Goal: Task Accomplishment & Management: Complete application form

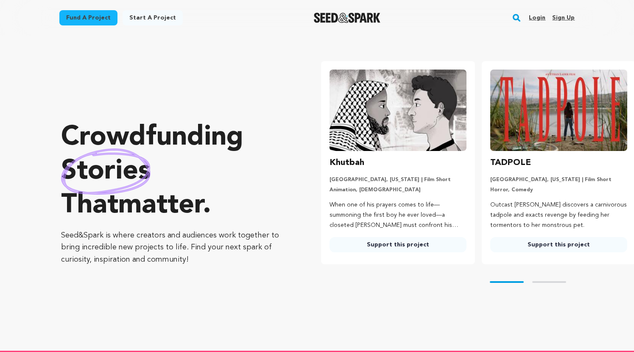
click at [534, 17] on link "Login" at bounding box center [537, 18] width 17 height 14
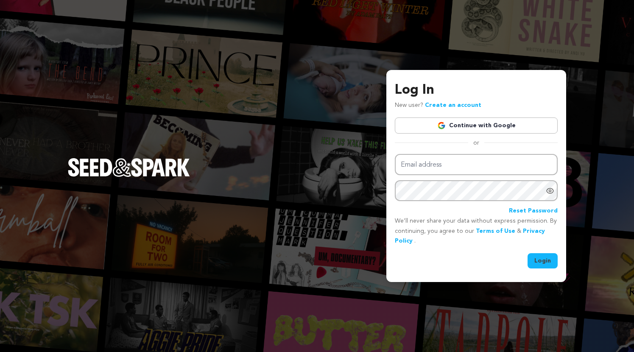
click at [493, 123] on link "Continue with Google" at bounding box center [476, 125] width 163 height 16
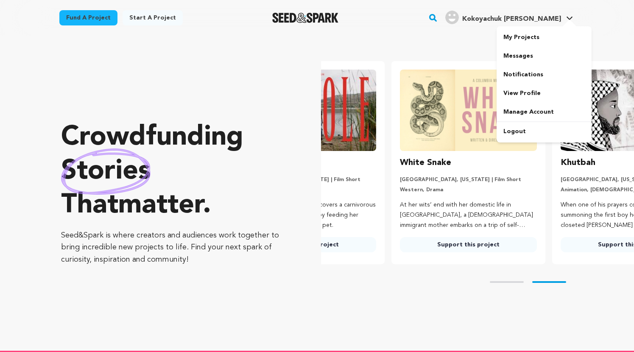
click at [551, 19] on span "Kokoyachuk A." at bounding box center [511, 19] width 99 height 7
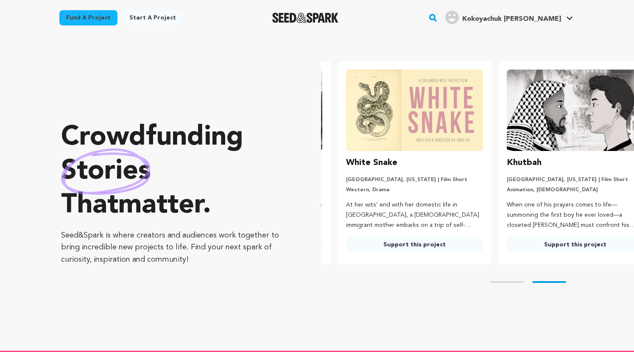
scroll to position [0, 163]
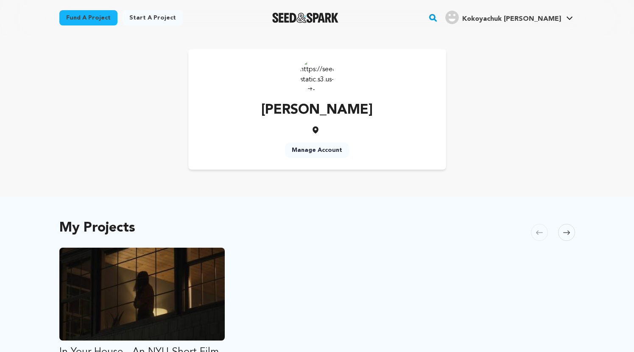
click at [552, 19] on span "Kokoyachuk [PERSON_NAME]" at bounding box center [511, 19] width 99 height 7
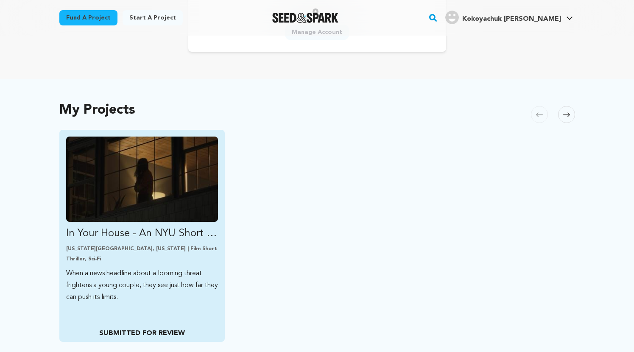
scroll to position [123, 0]
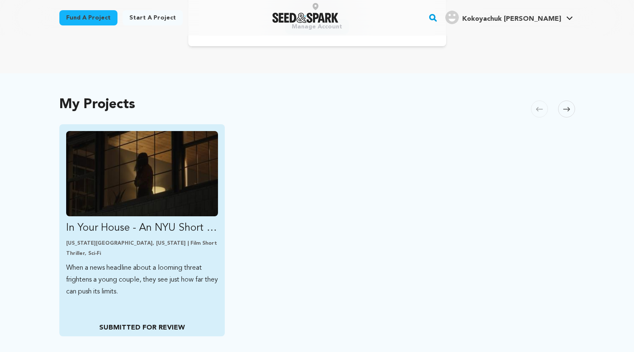
click at [210, 231] on p "In Your House - An NYU Short Film" at bounding box center [142, 228] width 152 height 14
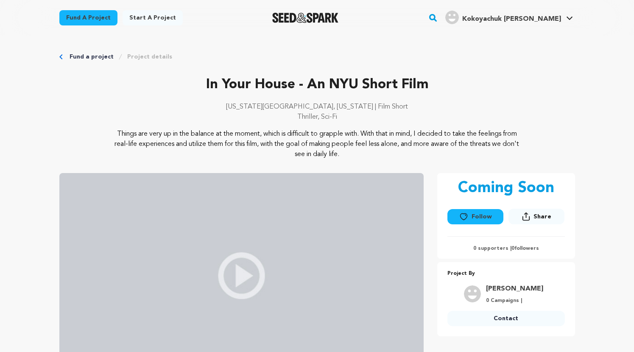
click at [61, 53] on div "Fund a project Project details" at bounding box center [316, 57] width 515 height 8
click at [547, 16] on span "Kokoyachuk [PERSON_NAME]" at bounding box center [511, 19] width 99 height 7
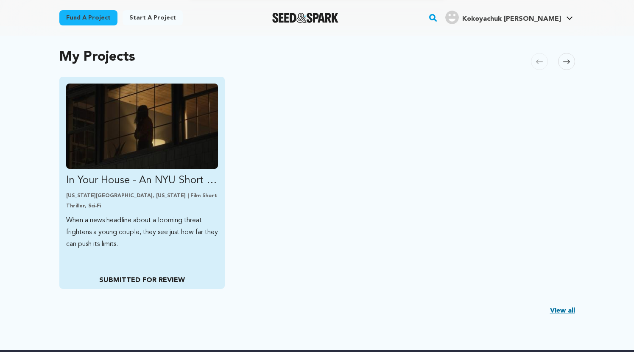
scroll to position [178, 0]
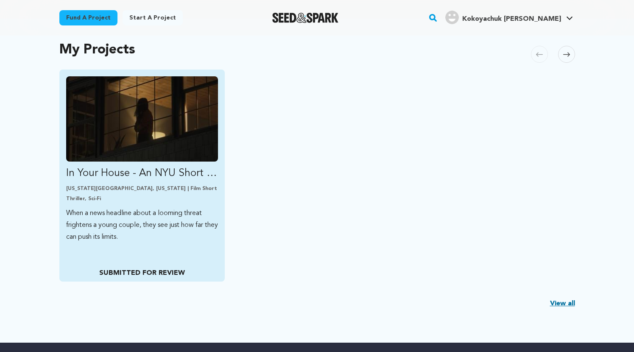
click at [208, 211] on p "When a news headline about a looming threat frightens a young couple, they see …" at bounding box center [142, 225] width 152 height 36
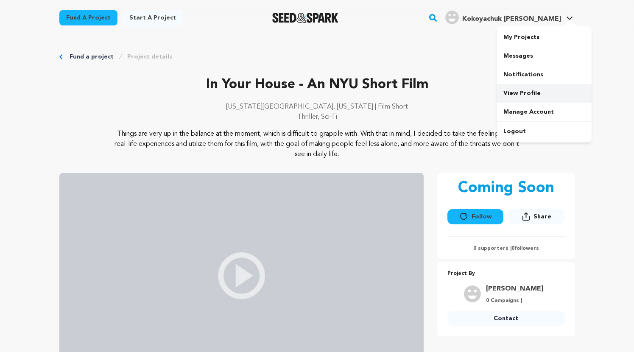
click at [518, 92] on link "View Profile" at bounding box center [543, 93] width 95 height 19
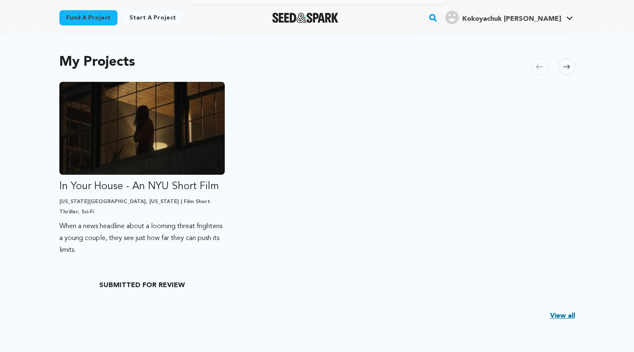
scroll to position [176, 0]
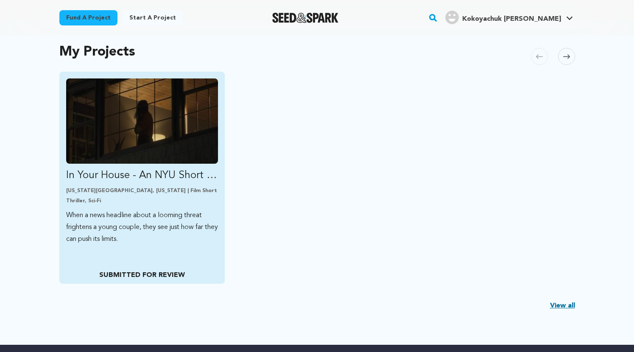
click at [212, 176] on p "In Your House - An NYU Short Film" at bounding box center [142, 176] width 152 height 14
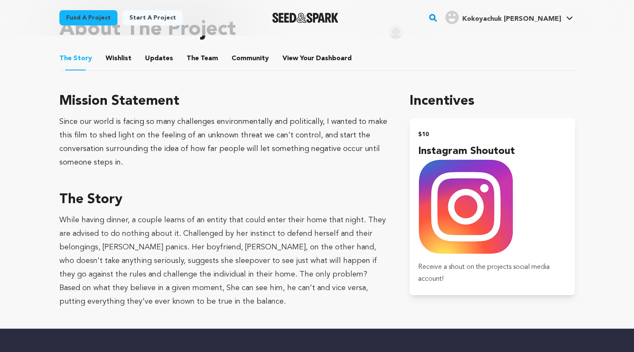
scroll to position [178, 0]
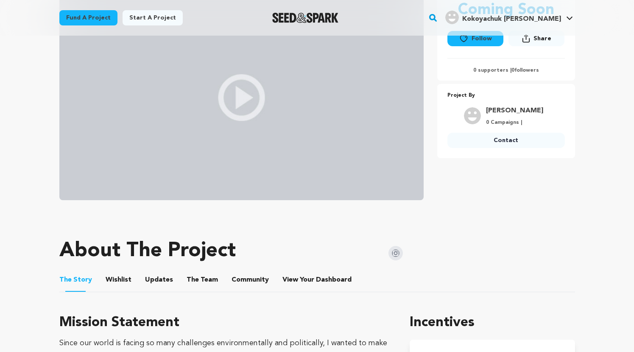
click at [117, 285] on button "Wishlist" at bounding box center [118, 281] width 20 height 20
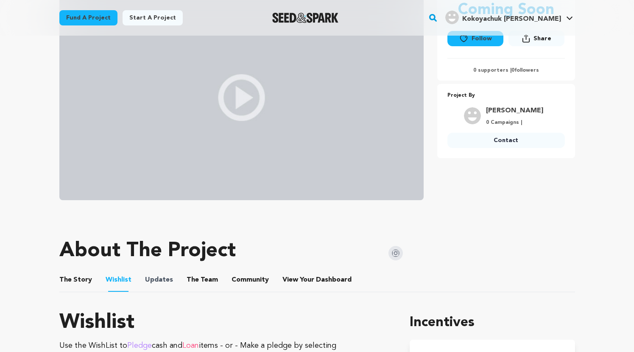
click at [145, 279] on span "Updates" at bounding box center [159, 280] width 28 height 10
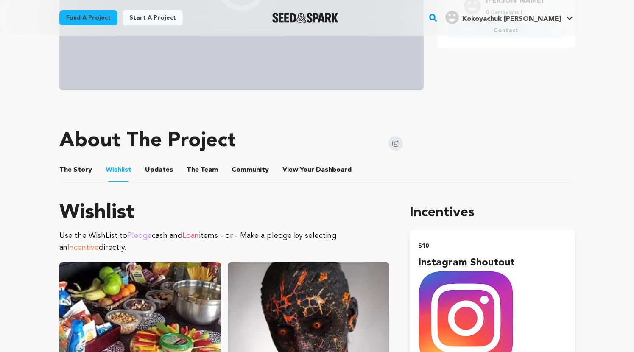
scroll to position [289, 0]
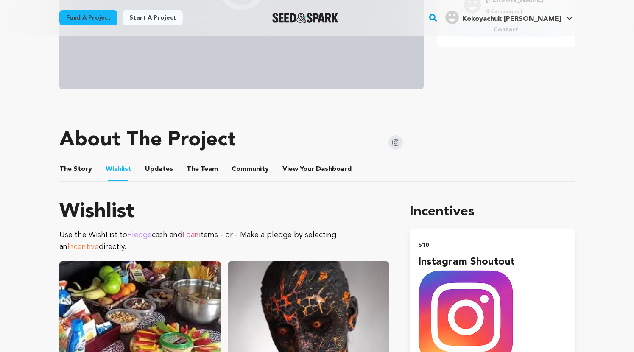
click at [162, 168] on button "Updates" at bounding box center [159, 171] width 20 height 20
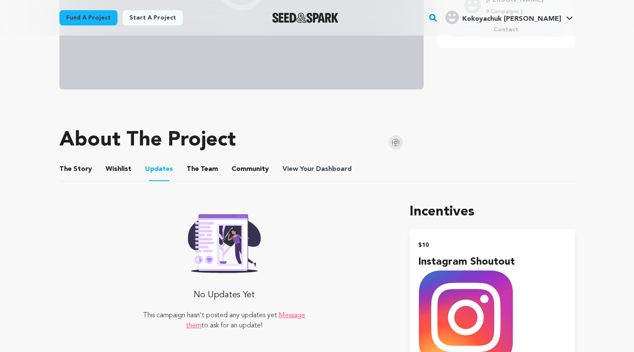
click at [326, 168] on span "Dashboard" at bounding box center [334, 169] width 36 height 10
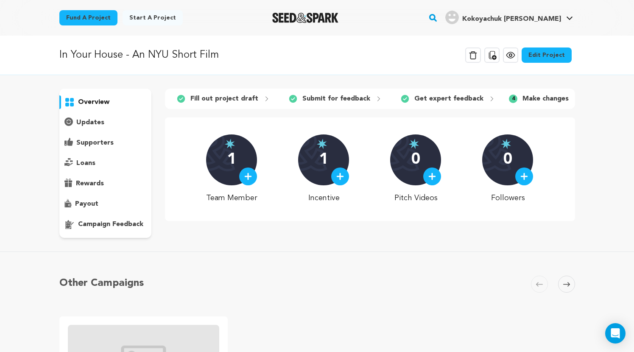
click at [561, 59] on link "Edit Project" at bounding box center [546, 54] width 50 height 15
click at [481, 54] on button "Delete Campaign" at bounding box center [473, 54] width 16 height 15
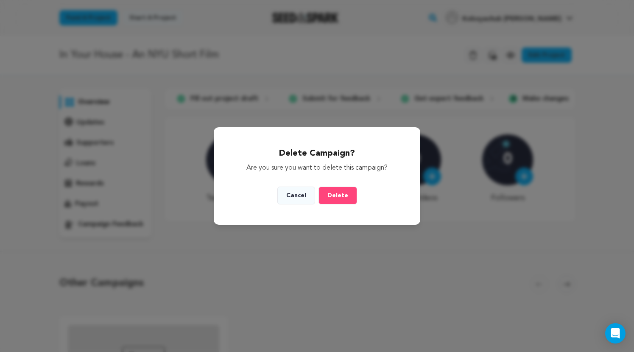
click at [340, 191] on button "Delete" at bounding box center [337, 196] width 39 height 18
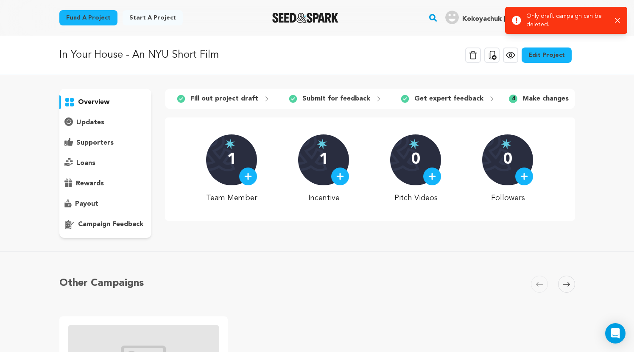
click at [618, 18] on icon "button" at bounding box center [618, 21] width 6 height 6
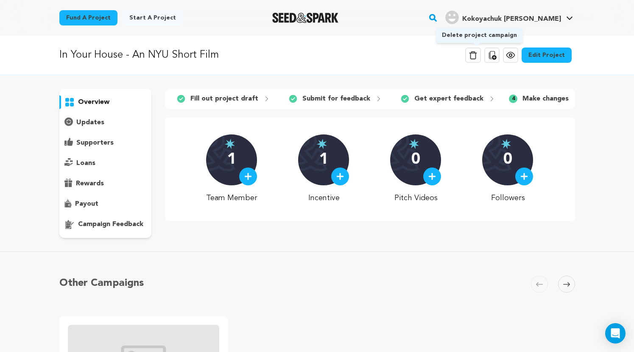
click at [475, 55] on icon at bounding box center [473, 55] width 11 height 10
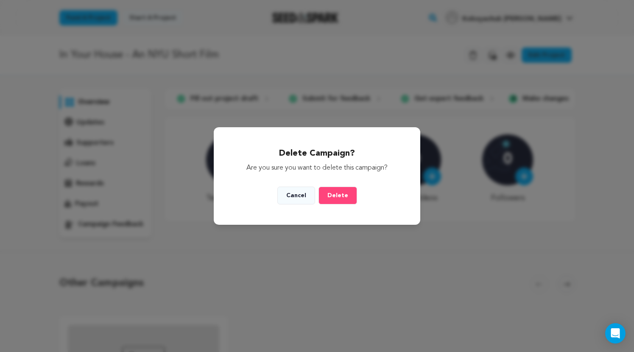
click at [343, 195] on span "Delete" at bounding box center [337, 195] width 21 height 6
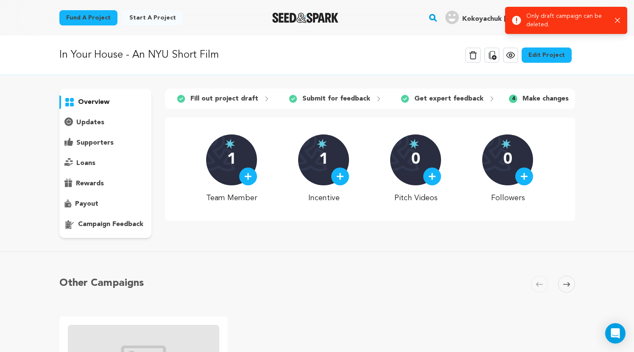
click at [546, 54] on link "Edit Project" at bounding box center [546, 54] width 50 height 15
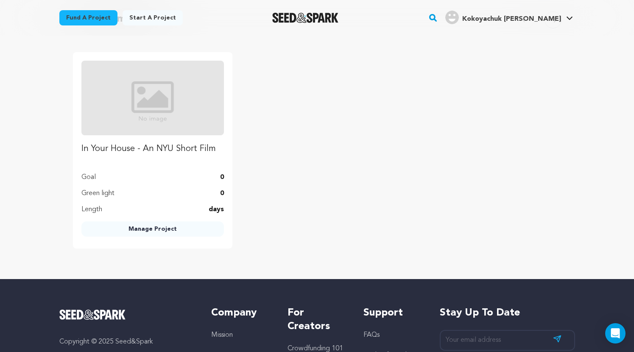
scroll to position [1067, 0]
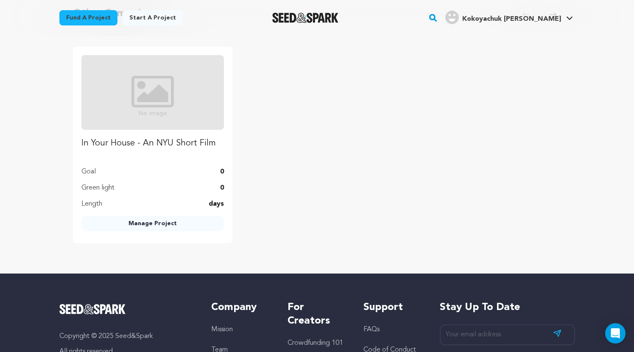
click at [175, 228] on link "Manage Project" at bounding box center [152, 223] width 142 height 15
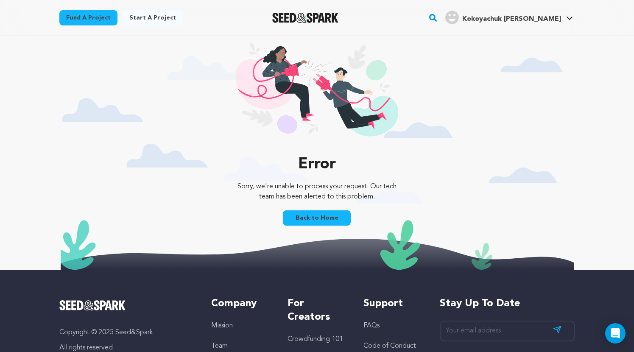
click at [320, 216] on link "Back to Home" at bounding box center [317, 217] width 68 height 15
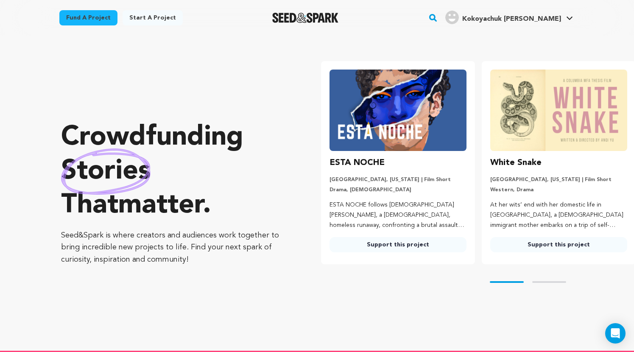
click at [151, 15] on link "Start a project" at bounding box center [153, 17] width 60 height 15
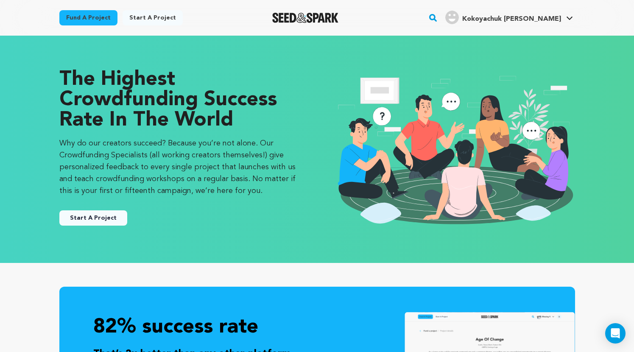
click at [151, 15] on link "Start a project" at bounding box center [153, 17] width 60 height 15
click at [148, 18] on link "Start a project" at bounding box center [153, 17] width 60 height 15
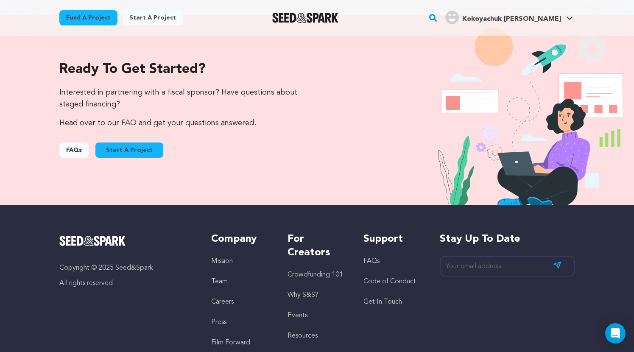
scroll to position [867, 0]
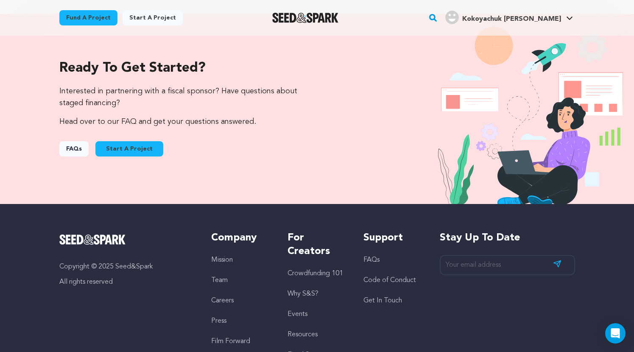
click at [136, 154] on button "Start A Project" at bounding box center [129, 148] width 68 height 15
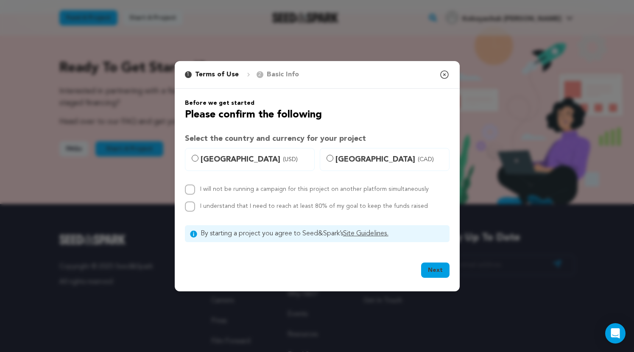
click at [204, 159] on span "United States (USD)" at bounding box center [255, 159] width 109 height 12
click at [198, 159] on input "United States (USD)" at bounding box center [195, 158] width 7 height 7
radio input "true"
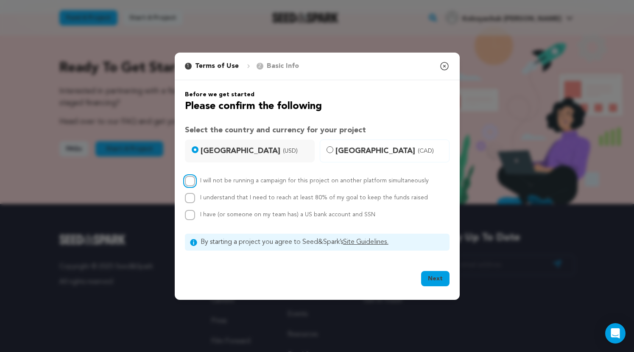
click at [192, 179] on input "I will not be running a campaign for this project on another platform simultane…" at bounding box center [190, 181] width 10 height 10
checkbox input "true"
click at [192, 196] on input "I understand that I need to reach at least 80% of my goal to keep the funds rai…" at bounding box center [190, 198] width 10 height 10
checkbox input "true"
click at [194, 217] on input "I have (or someone on my team has) a US bank account and SSN" at bounding box center [190, 215] width 10 height 10
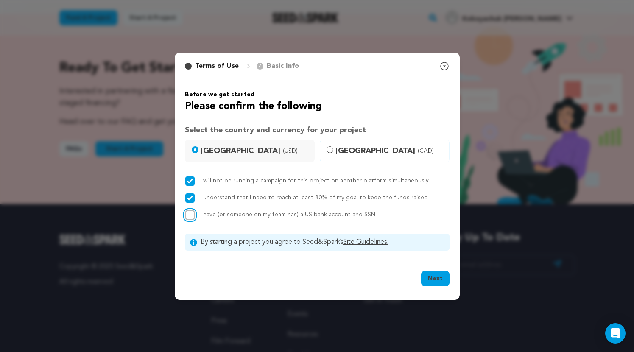
checkbox input "true"
click at [440, 279] on button "Next" at bounding box center [435, 278] width 28 height 15
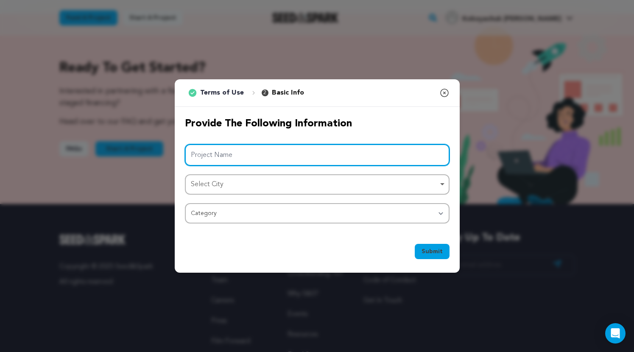
click at [275, 151] on input "Project Name" at bounding box center [317, 155] width 265 height 22
click at [273, 183] on div "Select City Remove item" at bounding box center [315, 184] width 248 height 12
type input "Strangers on Vacation"
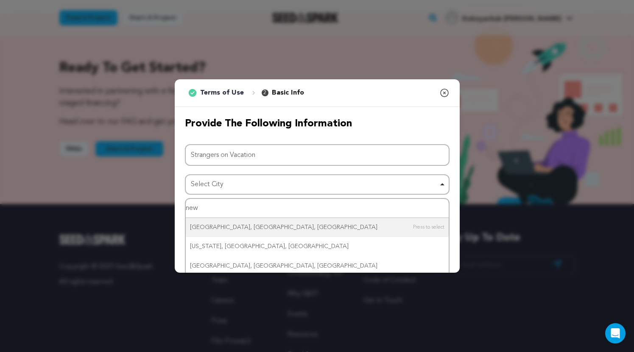
type input "new"
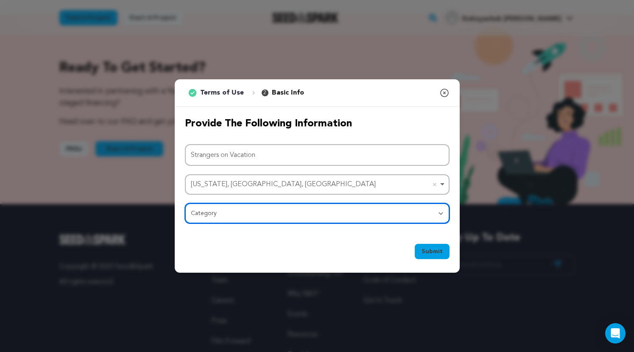
click at [224, 221] on select "Category Film Feature Film Short Series Film Festival Company Music Video VR Ex…" at bounding box center [317, 213] width 265 height 20
select select "383"
click at [185, 203] on select "Category Film Feature Film Short Series Film Festival Company Music Video VR Ex…" at bounding box center [317, 213] width 265 height 20
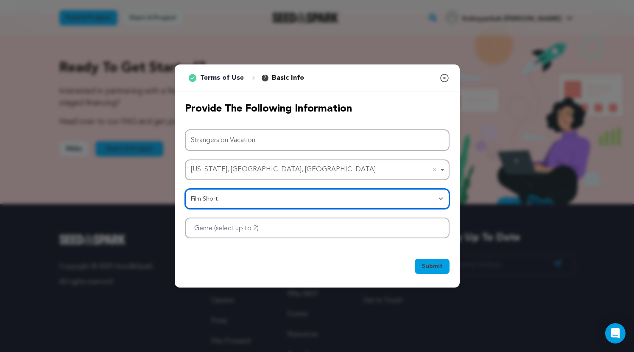
click at [369, 230] on div at bounding box center [317, 227] width 265 height 21
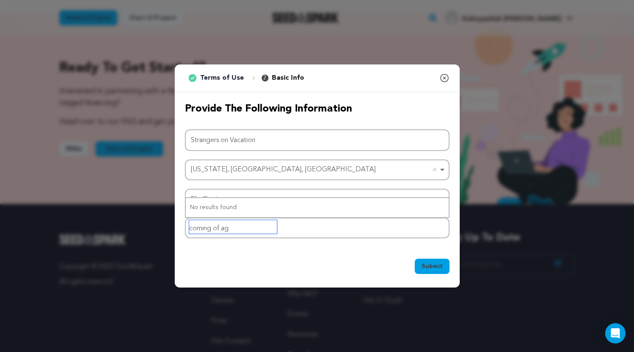
type input "coming of age"
drag, startPoint x: 242, startPoint y: 226, endPoint x: 151, endPoint y: 221, distance: 91.3
click at [152, 223] on div "1 Terms of Use 2 Basic Info You started your project! Close modal Provide the f…" at bounding box center [317, 176] width 634 height 352
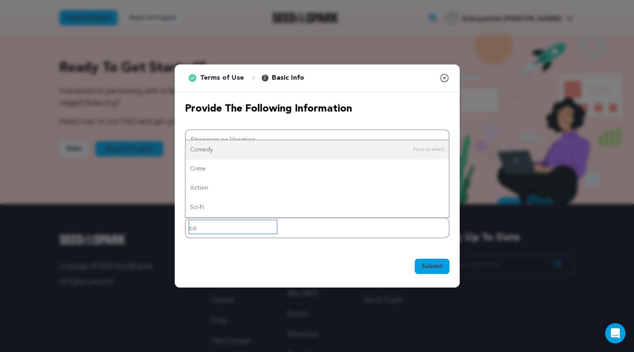
type input "com"
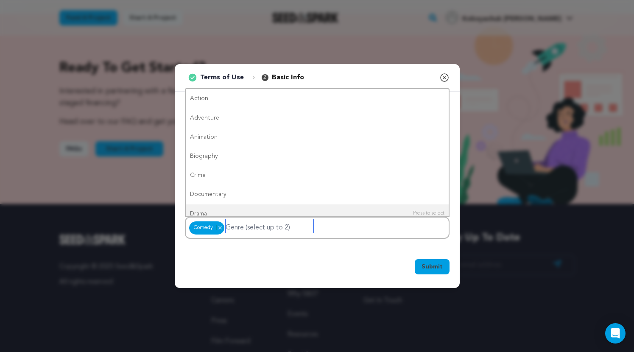
click at [236, 228] on input "Genre (select up to 2)" at bounding box center [270, 226] width 88 height 14
type input "dr"
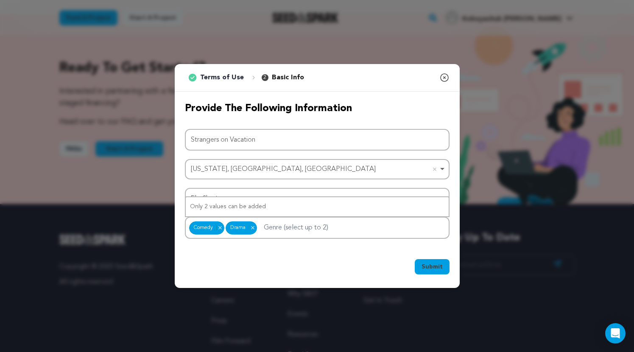
click at [430, 266] on span "Submit" at bounding box center [431, 266] width 21 height 8
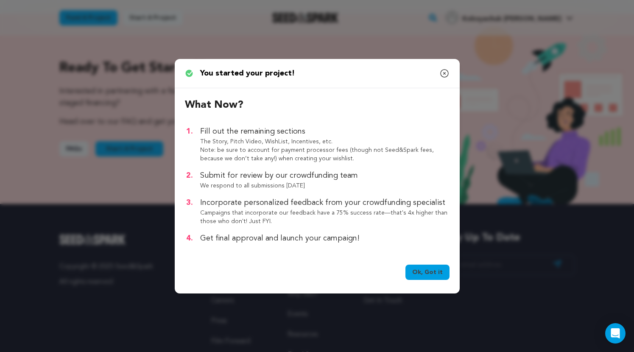
click at [432, 278] on link "Ok, Got it" at bounding box center [427, 272] width 44 height 15
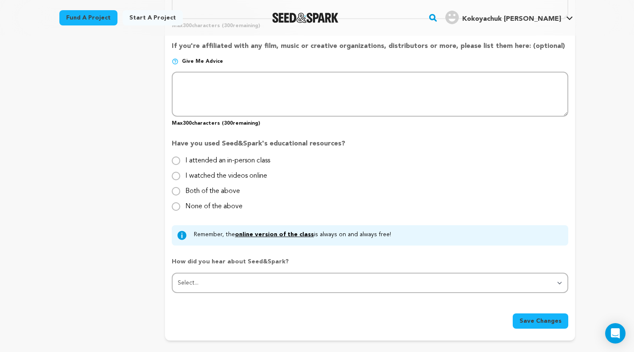
scroll to position [687, 0]
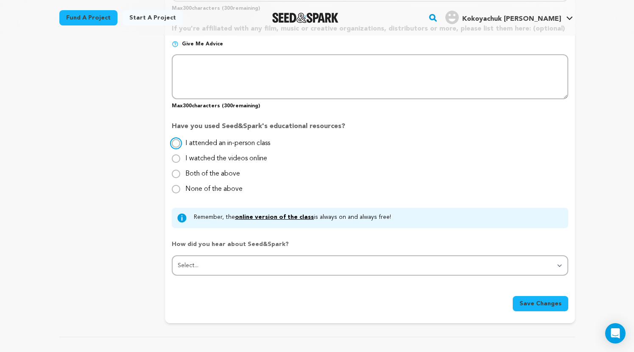
click at [177, 142] on input "I attended an in-person class" at bounding box center [176, 143] width 8 height 8
radio input "true"
click at [177, 156] on input "I watched the videos online" at bounding box center [176, 158] width 8 height 8
radio input "true"
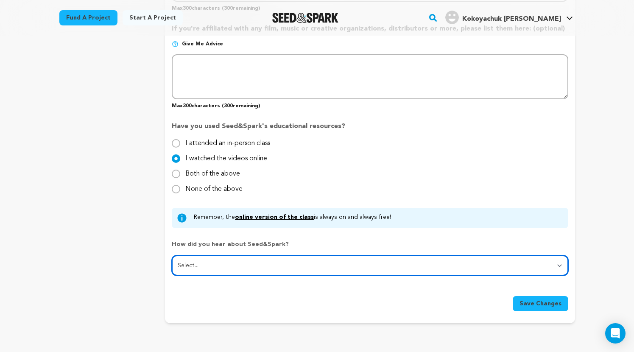
click at [204, 262] on select "Select... From a friend Social media Film festival or film organization Took an…" at bounding box center [370, 265] width 396 height 20
select select "5"
click at [172, 255] on select "Select... From a friend Social media Film festival or film organization Took an…" at bounding box center [370, 265] width 396 height 20
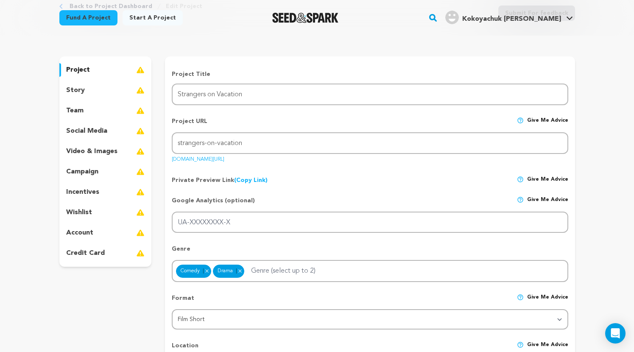
scroll to position [0, 0]
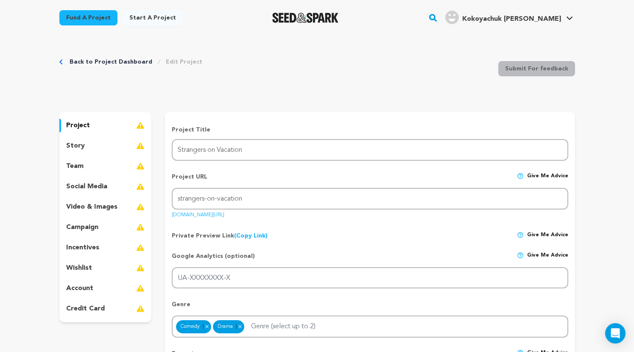
click at [111, 144] on div "story" at bounding box center [105, 146] width 92 height 14
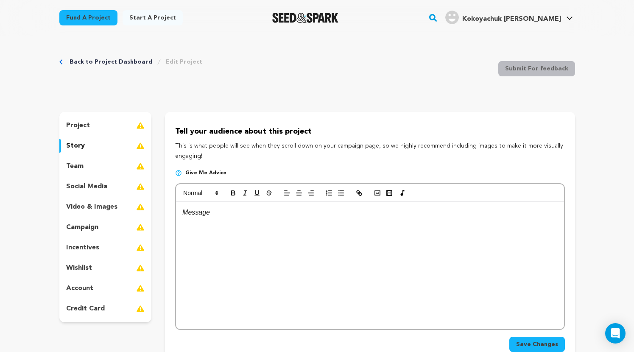
click at [95, 165] on div "team" at bounding box center [105, 166] width 92 height 14
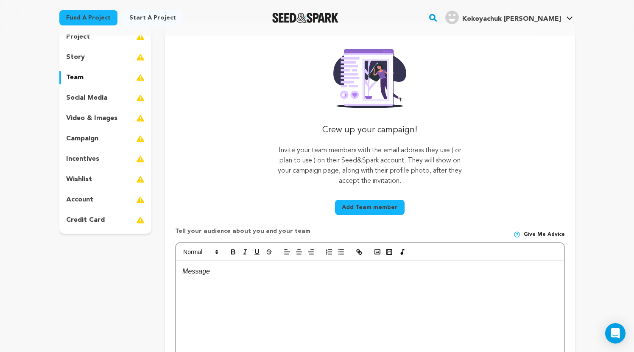
scroll to position [89, 0]
click at [100, 101] on p "social media" at bounding box center [86, 97] width 41 height 10
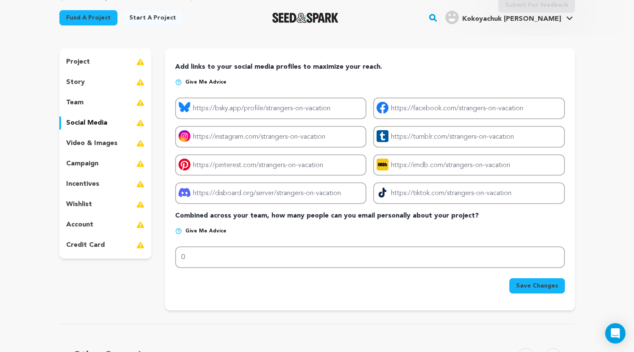
scroll to position [64, 0]
click at [100, 142] on p "video & images" at bounding box center [91, 143] width 51 height 10
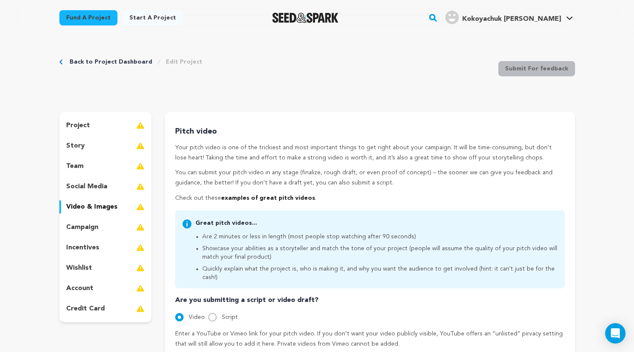
click at [90, 285] on p "account" at bounding box center [79, 288] width 27 height 10
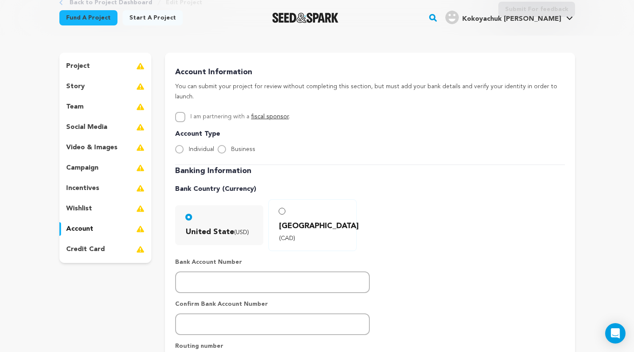
scroll to position [62, 0]
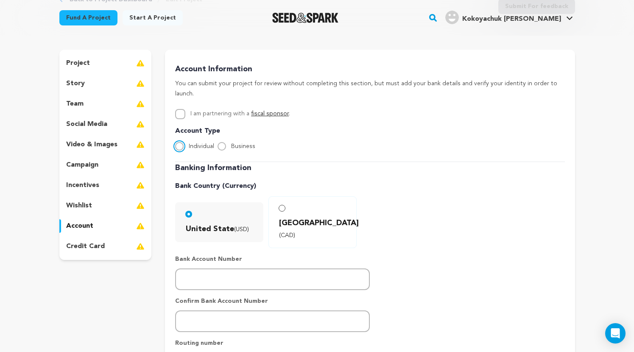
click at [181, 142] on input "Individual" at bounding box center [179, 146] width 8 height 8
radio input "true"
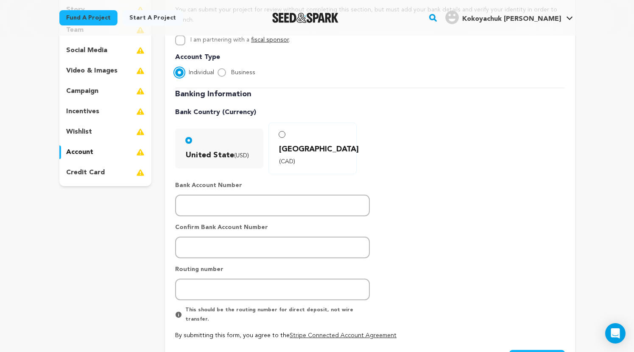
scroll to position [130, 0]
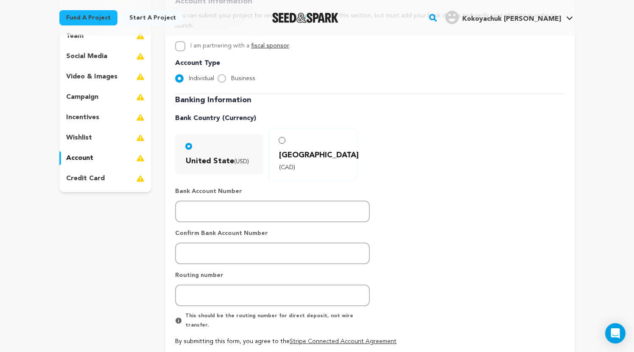
click at [91, 136] on div "wishlist" at bounding box center [105, 138] width 92 height 14
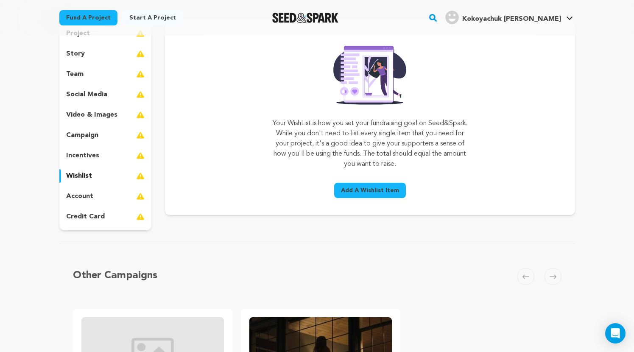
scroll to position [89, 0]
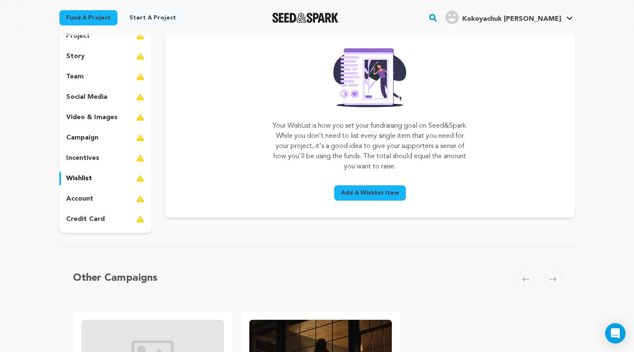
click at [384, 192] on span "Add A Wishlist Item" at bounding box center [370, 193] width 58 height 8
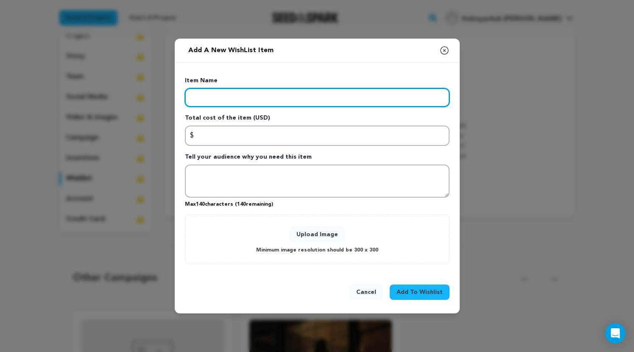
click at [234, 102] on input "Enter item name" at bounding box center [317, 97] width 265 height 19
type input "Location"
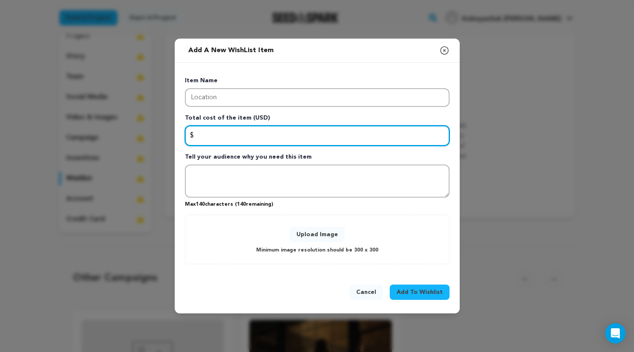
click at [233, 136] on input "Enter total cost of the item" at bounding box center [317, 135] width 265 height 20
type input "1750"
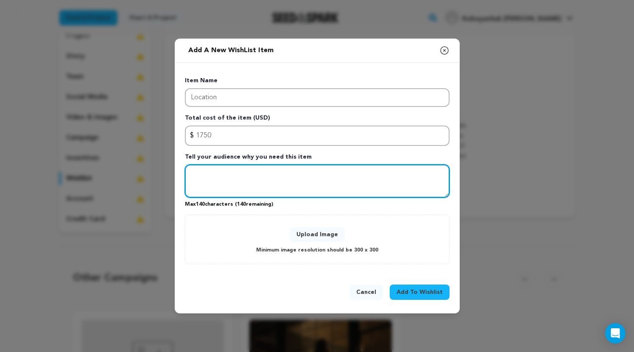
click at [207, 175] on textarea "Tell your audience why you need this item" at bounding box center [317, 180] width 265 height 33
type textarea "Every film needs a location! Where else are our fun cast of characters supposed…"
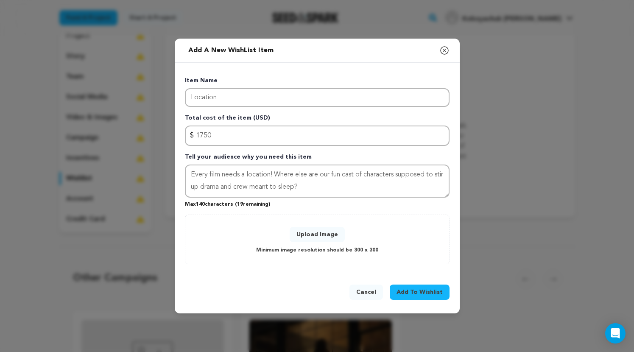
click at [273, 212] on div "Item Name Location Total cost of the item (USD) $ Amount 1750 Tell your audienc…" at bounding box center [317, 169] width 265 height 187
click at [336, 231] on button "Upload Image" at bounding box center [317, 234] width 55 height 15
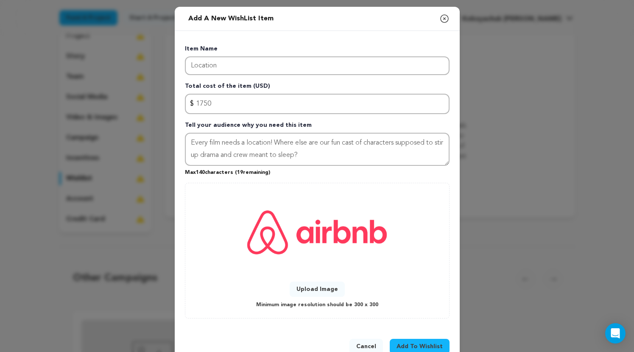
scroll to position [22, 0]
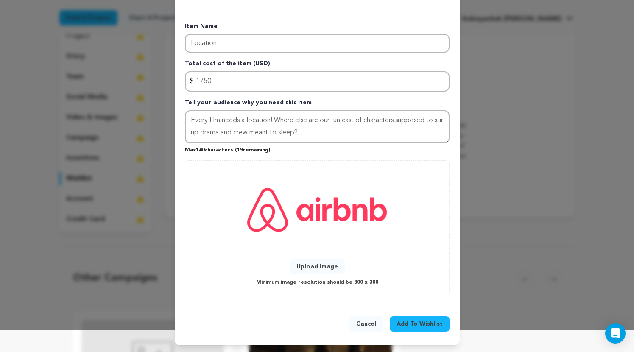
click at [432, 324] on span "Add To Wishlist" at bounding box center [419, 324] width 46 height 8
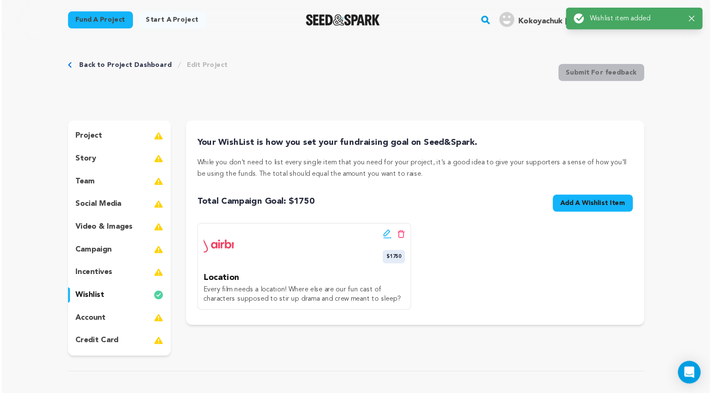
scroll to position [0, 0]
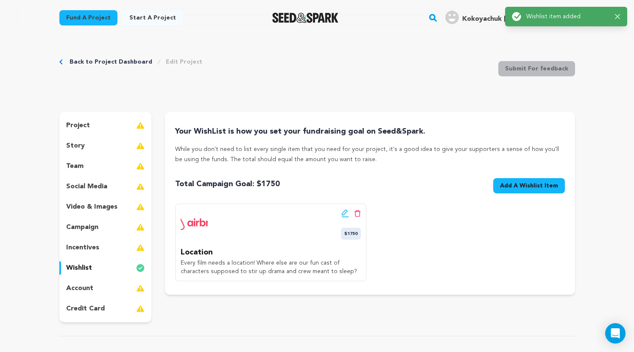
click at [525, 188] on span "Add A Wishlist Item" at bounding box center [529, 185] width 58 height 8
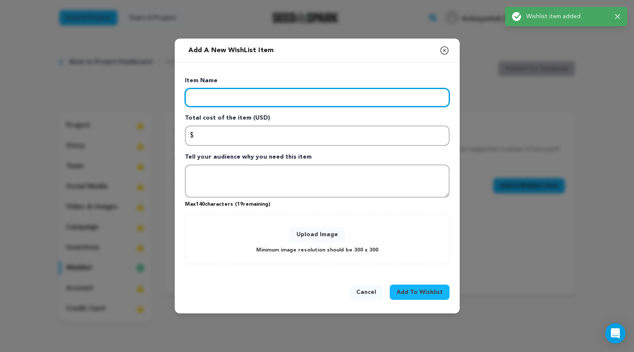
click at [212, 94] on input "Enter item name" at bounding box center [317, 97] width 265 height 19
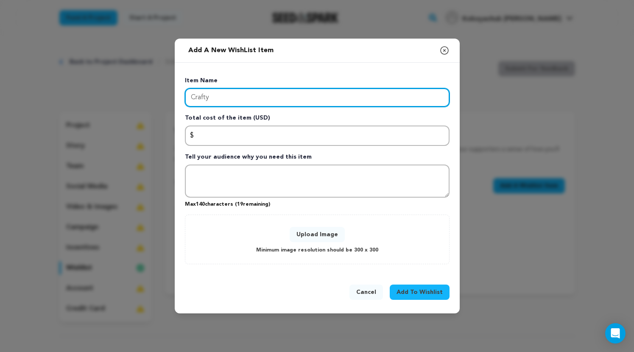
type input "Crafty"
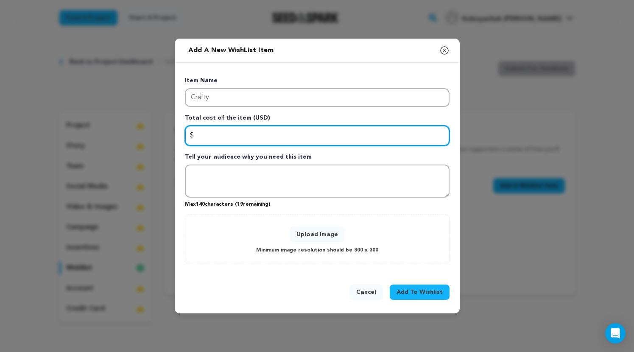
click at [213, 136] on input "Enter total cost of the item" at bounding box center [317, 135] width 265 height 20
type input "500"
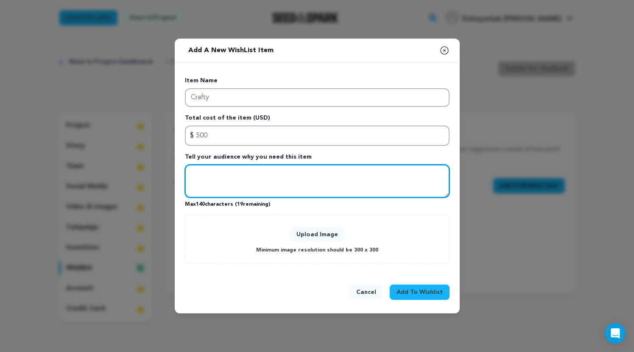
click at [213, 173] on textarea "Tell your audience why you need this item" at bounding box center [317, 180] width 265 height 33
type textarea "A happy and well fed cast and crew is critical to a happy well-operated set. Yo…"
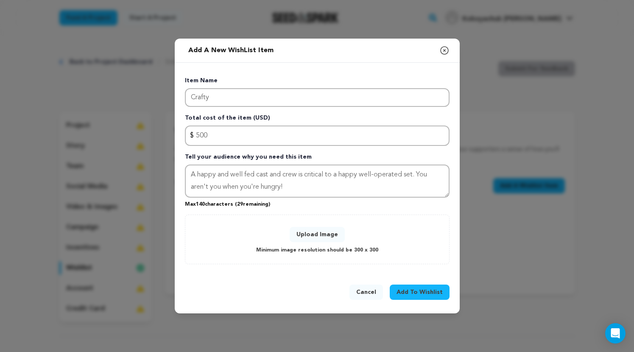
click at [320, 238] on button "Upload Image" at bounding box center [317, 234] width 55 height 15
click at [312, 237] on button "Upload Image" at bounding box center [317, 234] width 55 height 15
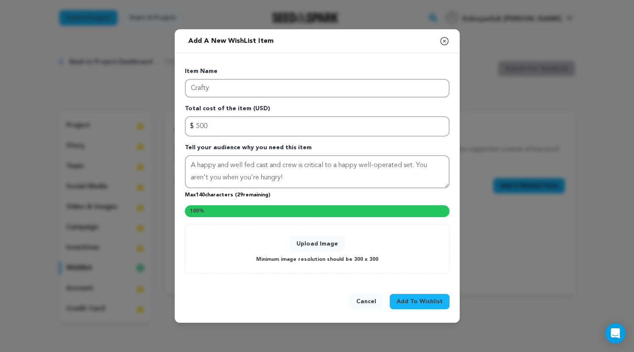
click at [430, 300] on div "Add a new WishList item Close modal Item Name Crafty Total cost of the item (US…" at bounding box center [317, 175] width 285 height 293
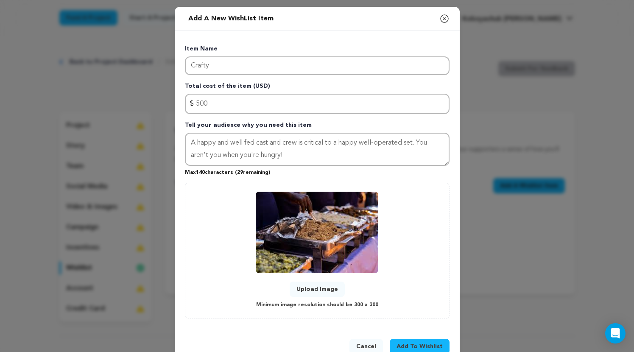
click at [431, 346] on span "Add To Wishlist" at bounding box center [419, 346] width 46 height 8
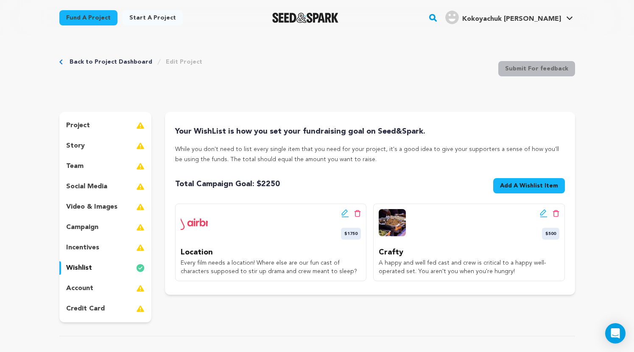
click at [540, 186] on span "Add A Wishlist Item" at bounding box center [529, 185] width 58 height 8
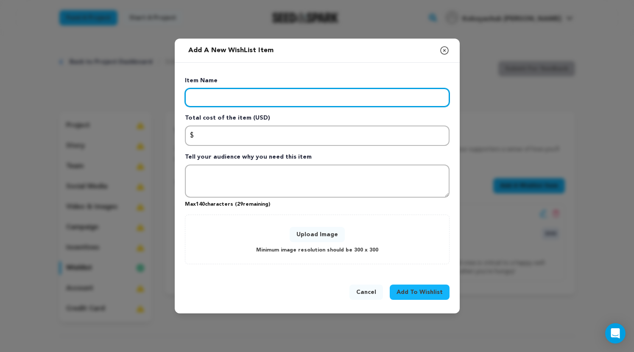
click at [233, 102] on input "Enter item name" at bounding box center [317, 97] width 265 height 19
type input "Transportation"
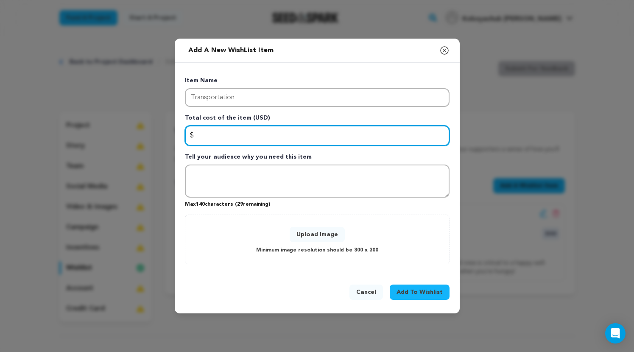
click at [220, 139] on input "Enter total cost of the item" at bounding box center [317, 135] width 265 height 20
type input "200"
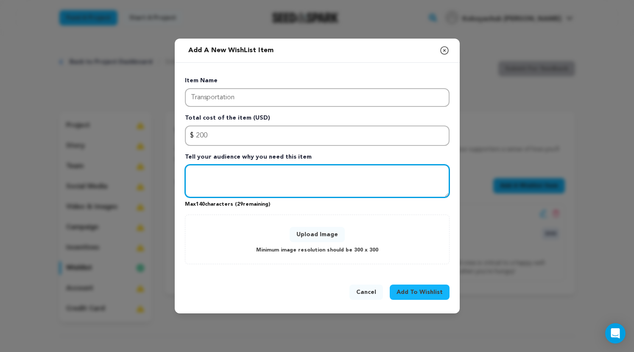
click at [208, 179] on textarea "Tell your audience why you need this item" at bounding box center [317, 180] width 265 height 33
type textarea "C"
type textarea "Cast and crew gotta get to set somehow!"
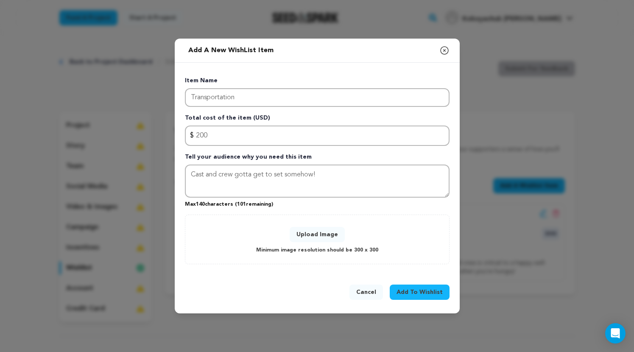
click at [345, 246] on p "Minimum image resolution should be 300 x 300" at bounding box center [317, 250] width 122 height 10
click at [323, 236] on button "Upload Image" at bounding box center [317, 234] width 55 height 15
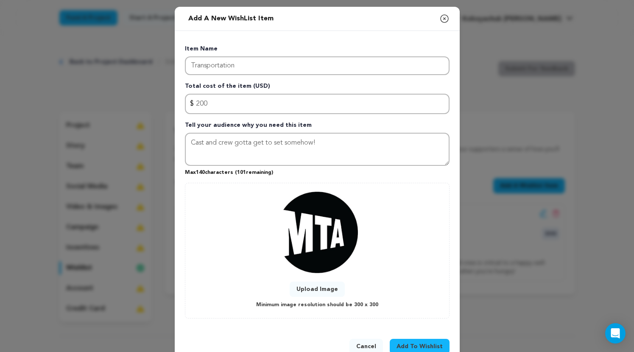
click at [415, 345] on span "Add To Wishlist" at bounding box center [419, 346] width 46 height 8
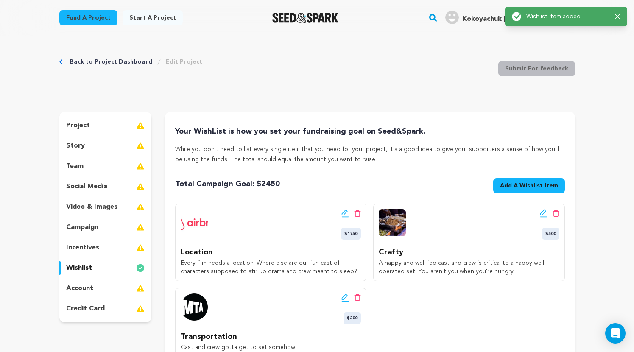
click at [533, 187] on span "Add A Wishlist Item" at bounding box center [529, 185] width 58 height 8
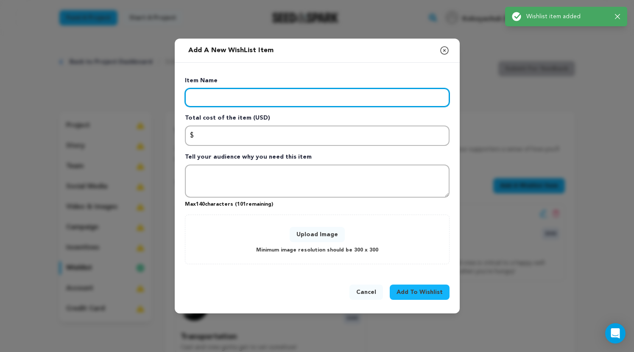
click at [215, 99] on input "Enter item name" at bounding box center [317, 97] width 265 height 19
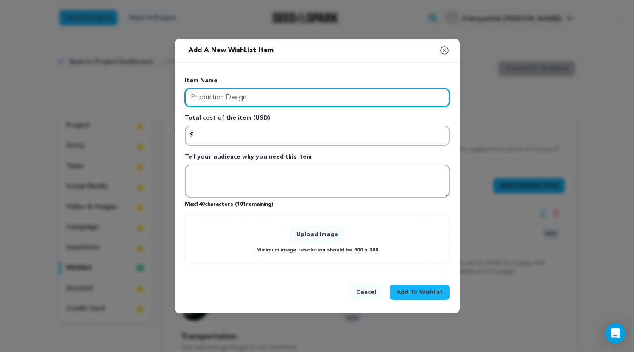
type input "Production Design"
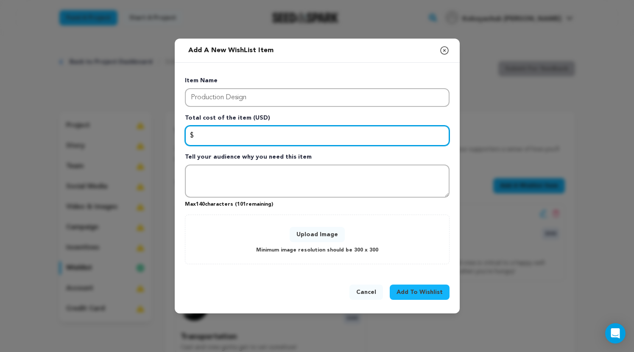
click at [222, 133] on input "Enter total cost of the item" at bounding box center [317, 135] width 265 height 20
type input "300"
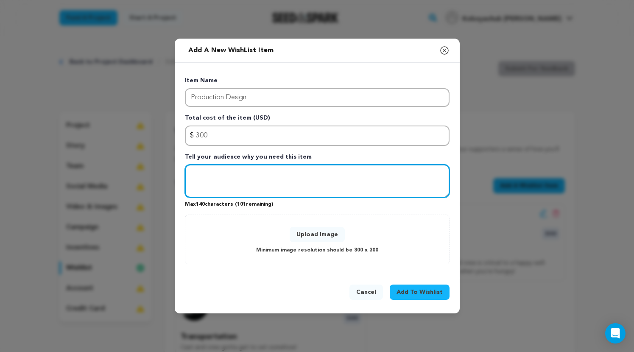
click at [230, 182] on textarea "Tell your audience why you need this item" at bounding box center [317, 180] width 265 height 33
type textarea "A film is only as good as it is believable. In order to fully immerse the audie…"
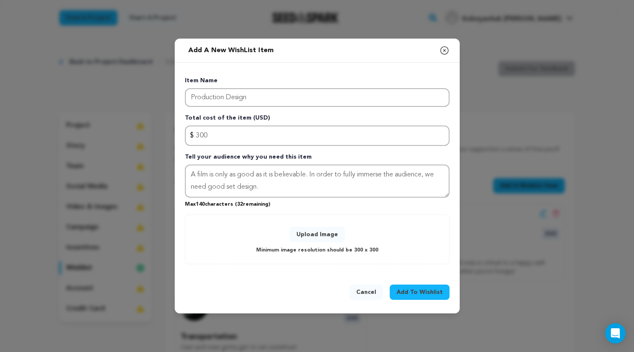
click at [321, 234] on button "Upload Image" at bounding box center [317, 234] width 55 height 15
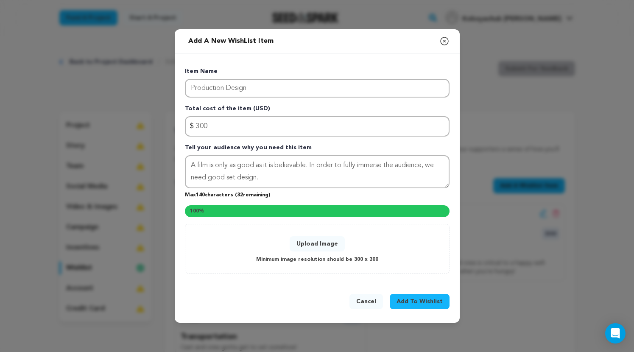
click at [422, 265] on div "Upload Image Minimum image resolution should be 300 x 300" at bounding box center [317, 249] width 247 height 32
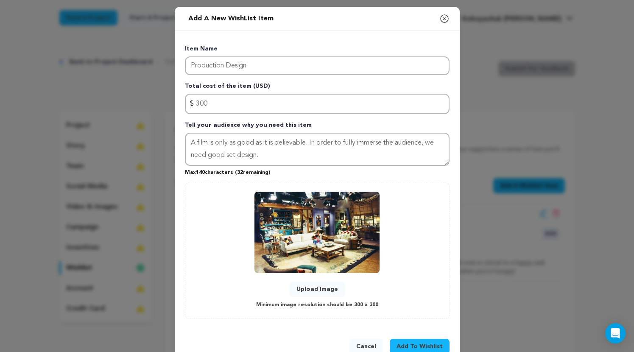
click at [435, 340] on button "Add To Wishlist" at bounding box center [420, 346] width 60 height 15
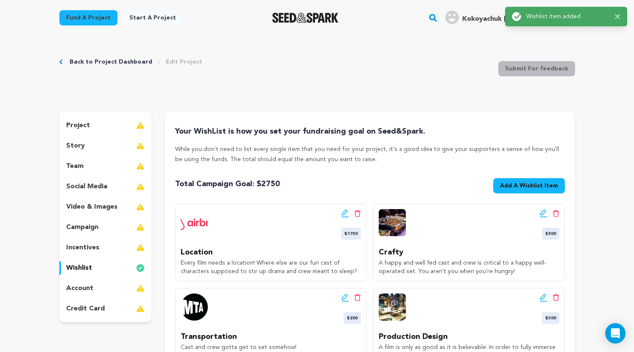
click at [545, 187] on span "Add A Wishlist Item" at bounding box center [529, 185] width 58 height 8
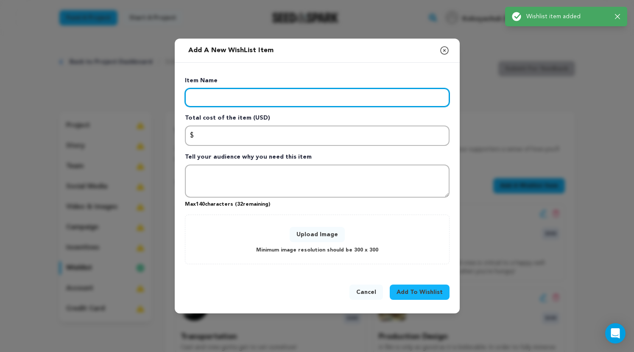
click at [217, 98] on input "Enter item name" at bounding box center [317, 97] width 265 height 19
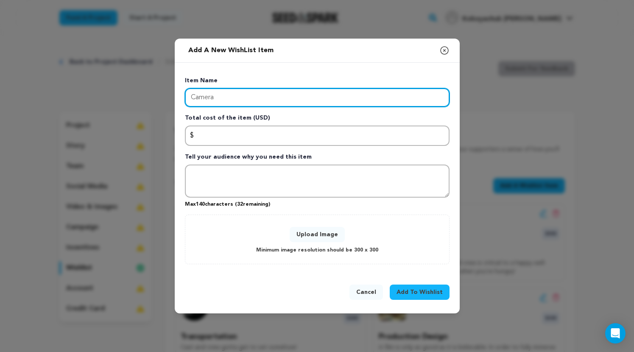
type input "Camera"
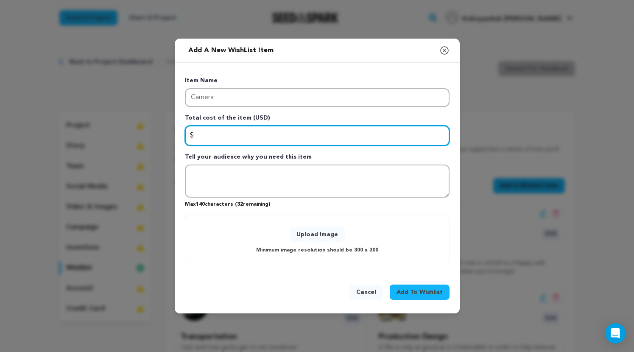
click at [215, 138] on input "Enter total cost of the item" at bounding box center [317, 135] width 265 height 20
type input "1"
type input "1500"
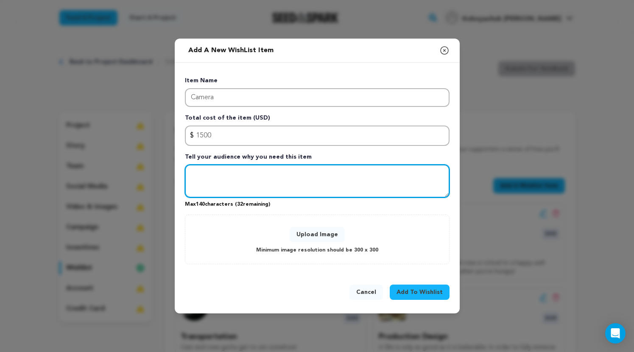
click at [221, 196] on textarea "Tell your audience why you need this item" at bounding box center [317, 180] width 265 height 33
type textarea "A film is only as good as it looks, without an appealing image, the story won't…"
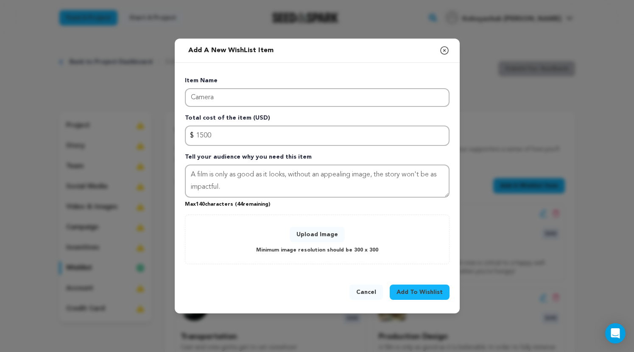
click at [320, 225] on div "Upload Image Minimum image resolution should be 300 x 300" at bounding box center [317, 239] width 247 height 32
click at [318, 237] on button "Upload Image" at bounding box center [317, 234] width 55 height 15
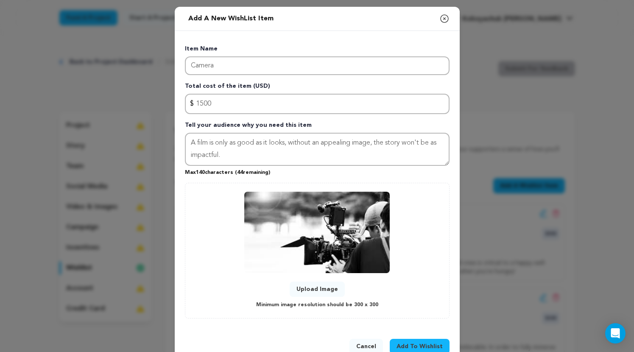
click at [422, 343] on span "Add To Wishlist" at bounding box center [419, 346] width 46 height 8
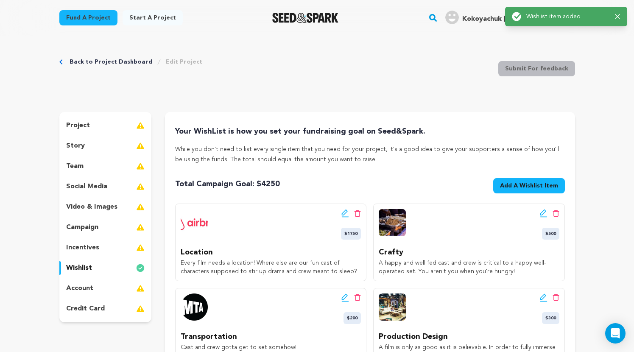
click at [413, 72] on div "Back to Project Dashboard Edit Project Submit For feedback Submit For feedback" at bounding box center [316, 70] width 515 height 56
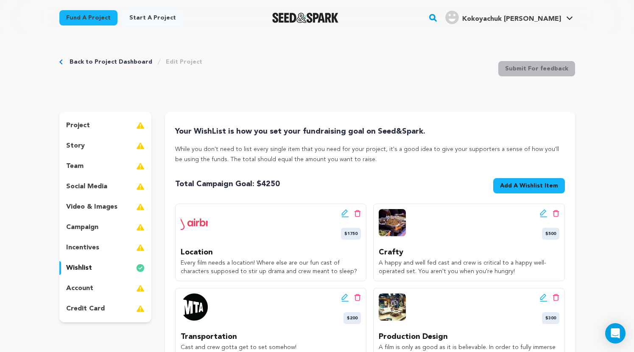
click at [119, 188] on div "social media" at bounding box center [105, 187] width 92 height 14
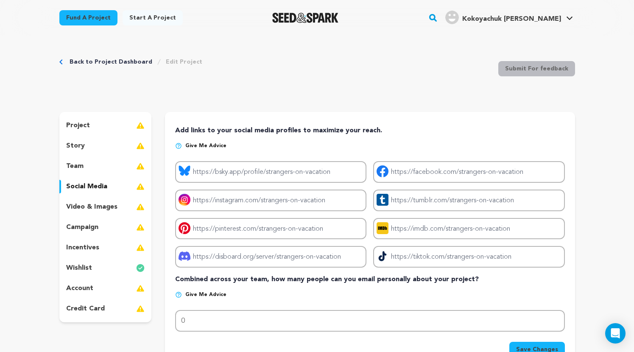
click at [107, 164] on div "team" at bounding box center [105, 166] width 92 height 14
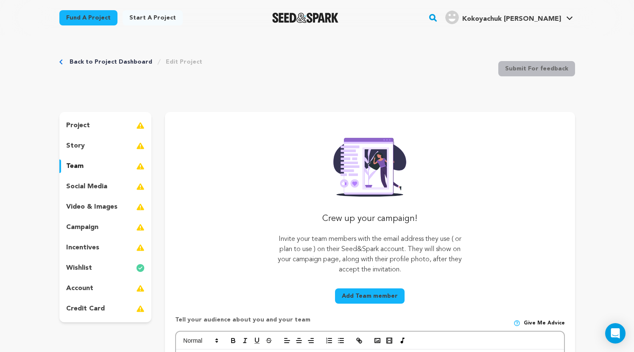
click at [109, 207] on p "video & images" at bounding box center [91, 207] width 51 height 10
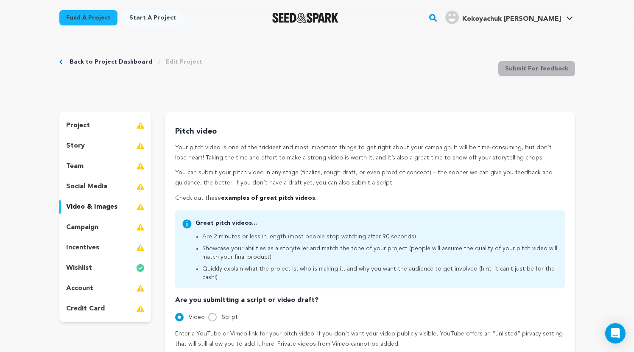
click at [121, 226] on div "campaign" at bounding box center [105, 227] width 92 height 14
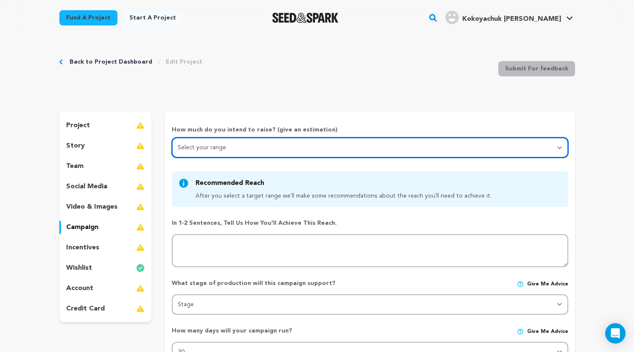
click at [262, 147] on select "Select your range Less than $10k 10k - $14k 15k - $24k 25k - $49k 50k or more" at bounding box center [370, 147] width 396 height 20
select select "1"
click at [172, 137] on select "Select your range Less than $10k 10k - $14k 15k - $24k 25k - $49k 50k or more" at bounding box center [370, 147] width 396 height 20
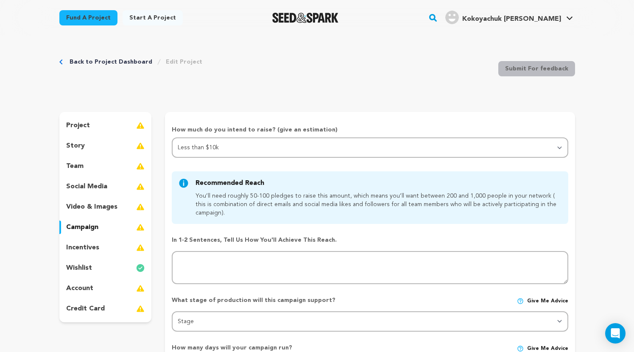
click at [284, 88] on div "Back to Project Dashboard Edit Project Submit For feedback Submit For feedback" at bounding box center [316, 70] width 515 height 56
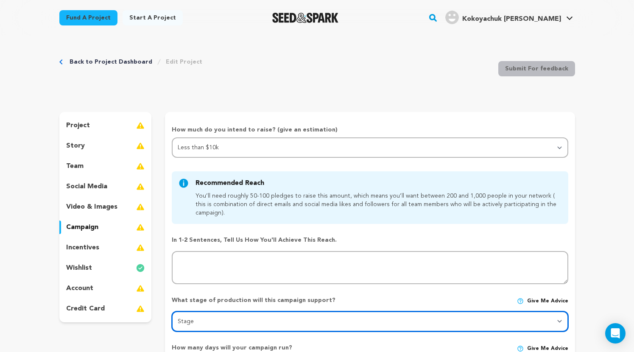
click at [198, 327] on select "Stage DEVELOPMENT PRODUCTION POST-PRODUCTION DISTRIBUTION PRE-PRODUCTION ENHANC…" at bounding box center [370, 321] width 396 height 20
click at [216, 321] on select "Stage DEVELOPMENT PRODUCTION POST-PRODUCTION DISTRIBUTION PRE-PRODUCTION ENHANC…" at bounding box center [370, 321] width 396 height 20
select select "1403"
click at [172, 311] on select "Stage DEVELOPMENT PRODUCTION POST-PRODUCTION DISTRIBUTION PRE-PRODUCTION ENHANC…" at bounding box center [370, 321] width 396 height 20
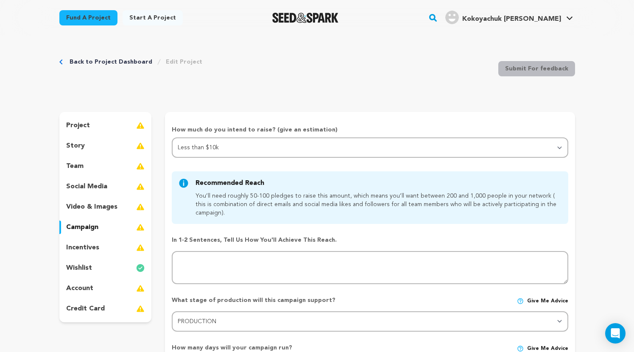
click at [86, 240] on div "project story team social media video & images campaign incentives wishlist acc…" at bounding box center [105, 217] width 92 height 210
click at [88, 244] on p "incentives" at bounding box center [82, 247] width 33 height 10
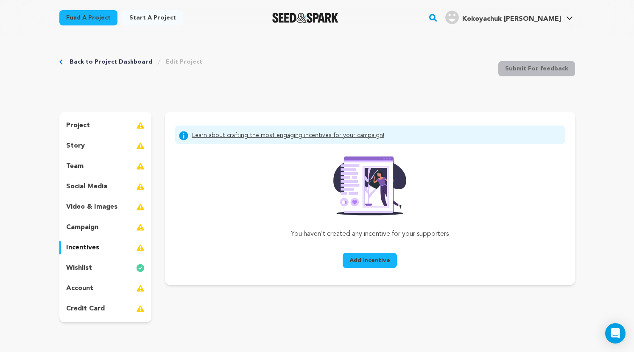
click at [97, 284] on div "account" at bounding box center [105, 288] width 92 height 14
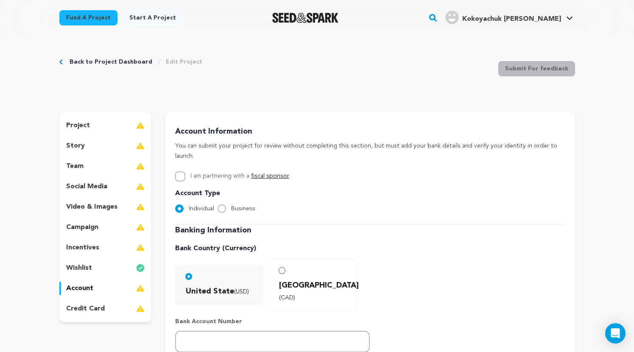
click at [97, 313] on p "credit card" at bounding box center [85, 309] width 39 height 10
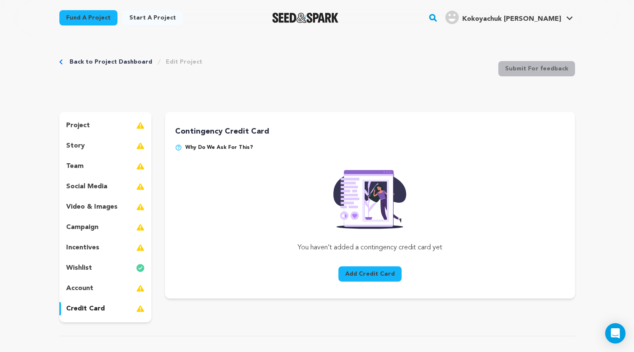
click at [118, 206] on div "video & images" at bounding box center [105, 207] width 92 height 14
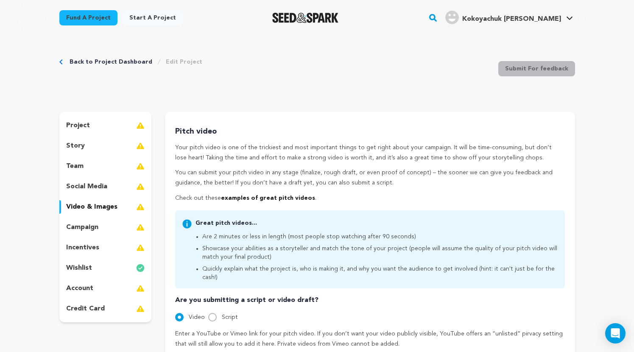
click at [125, 179] on div "project story team social media video & images campaign incentives wishlist acc…" at bounding box center [105, 217] width 92 height 210
click at [119, 173] on div "team" at bounding box center [105, 166] width 92 height 14
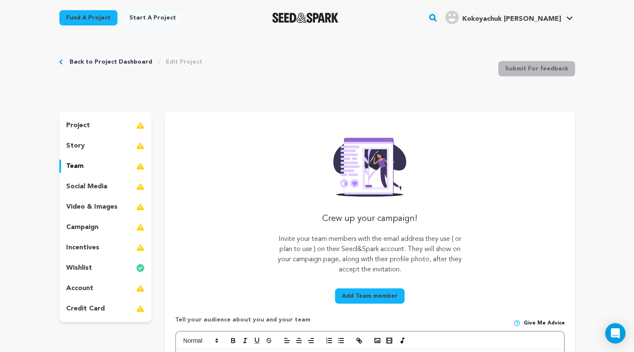
click at [116, 141] on div "story" at bounding box center [105, 146] width 92 height 14
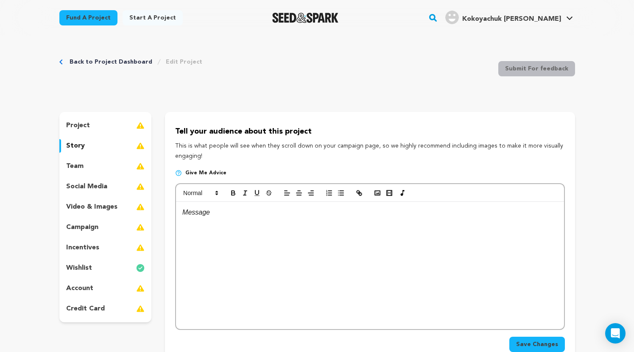
click at [124, 124] on div "project" at bounding box center [105, 126] width 92 height 14
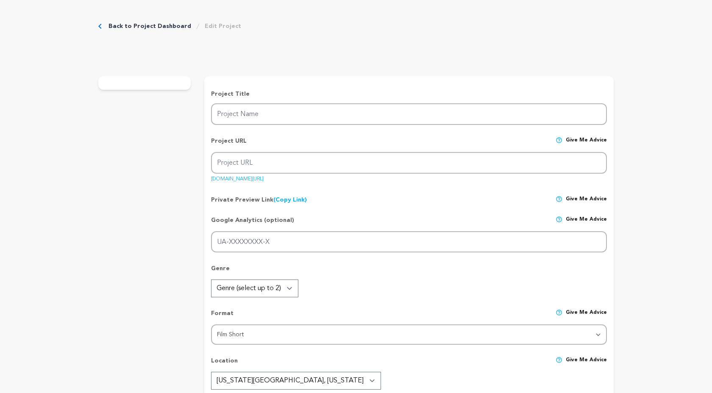
type input "Strangers on Vacation"
type input "strangers-on-vacation"
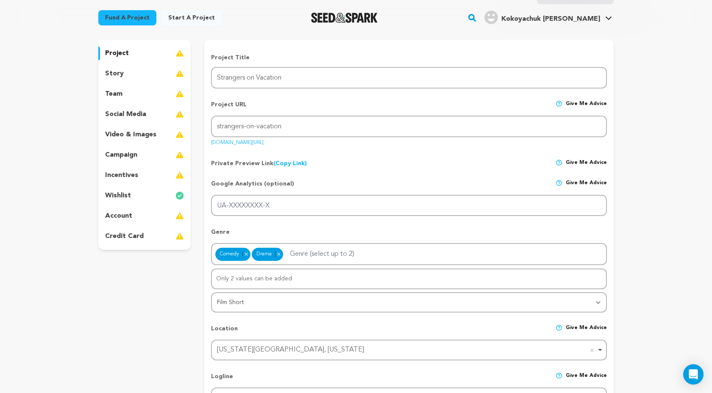
scroll to position [69, 0]
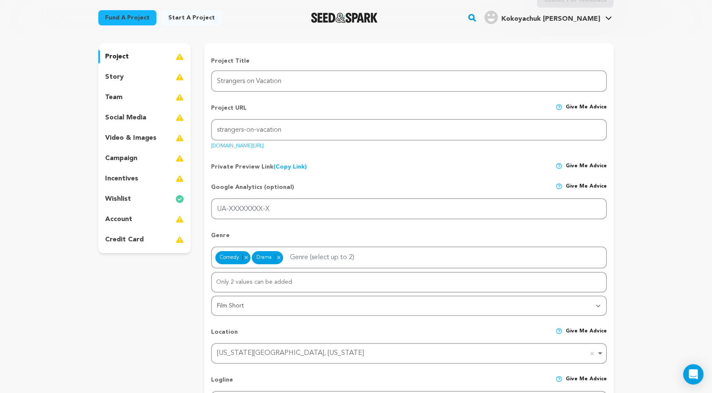
click at [152, 84] on div "project story team social media video & images campaign incentives wishlist acc…" at bounding box center [144, 148] width 92 height 210
click at [137, 95] on div "team" at bounding box center [144, 98] width 92 height 14
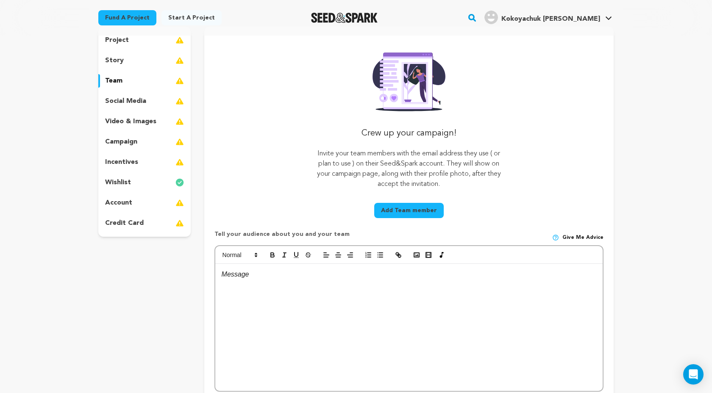
scroll to position [81, 0]
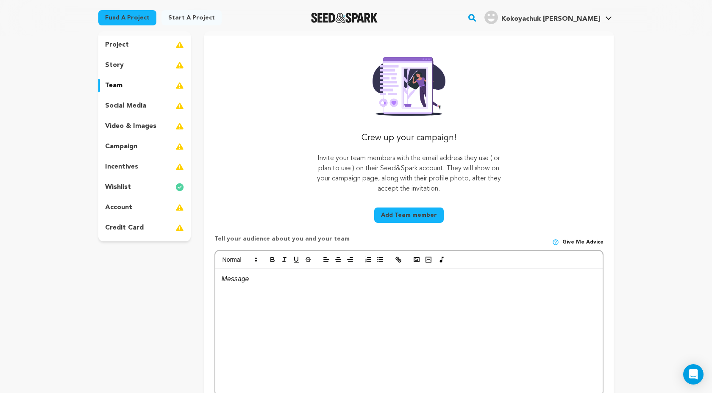
click at [149, 116] on div "project story team social media video & images campaign incentives wishlist acc…" at bounding box center [144, 136] width 92 height 210
click at [156, 129] on div "video & images" at bounding box center [144, 127] width 92 height 14
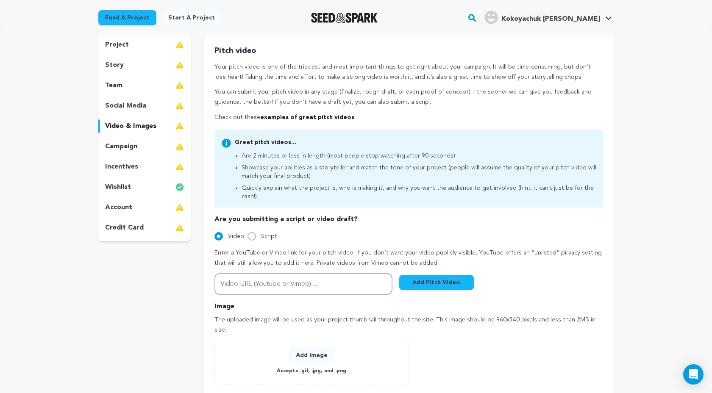
click at [152, 147] on div "campaign" at bounding box center [144, 147] width 92 height 14
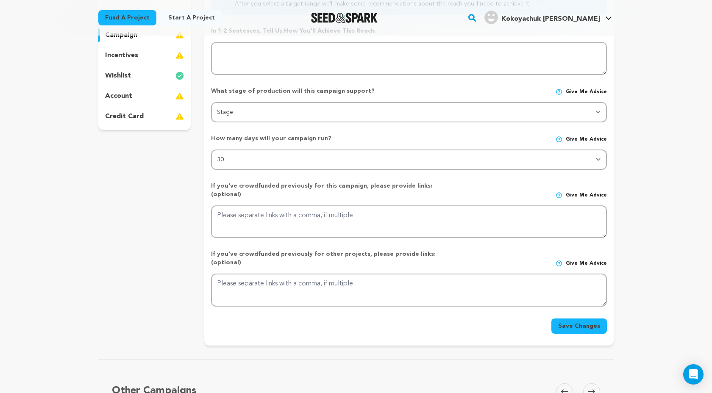
scroll to position [193, 0]
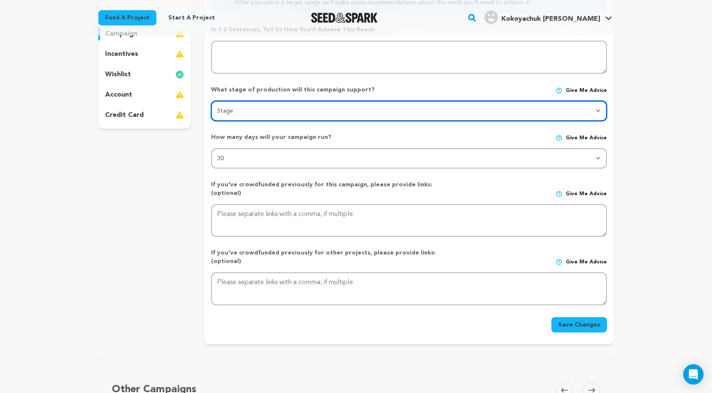
click at [310, 110] on select "Stage DEVELOPMENT PRODUCTION POST-PRODUCTION DISTRIBUTION PRE-PRODUCTION ENHANC…" at bounding box center [409, 111] width 396 height 20
select select "1403"
click at [211, 101] on select "Stage DEVELOPMENT PRODUCTION POST-PRODUCTION DISTRIBUTION PRE-PRODUCTION ENHANC…" at bounding box center [409, 111] width 396 height 20
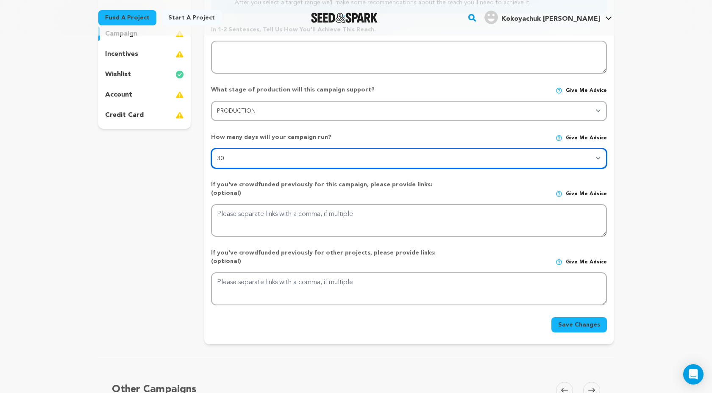
click at [263, 162] on select "30 45 60" at bounding box center [409, 158] width 396 height 20
select select "45"
click at [211, 148] on select "30 45 60" at bounding box center [409, 158] width 396 height 20
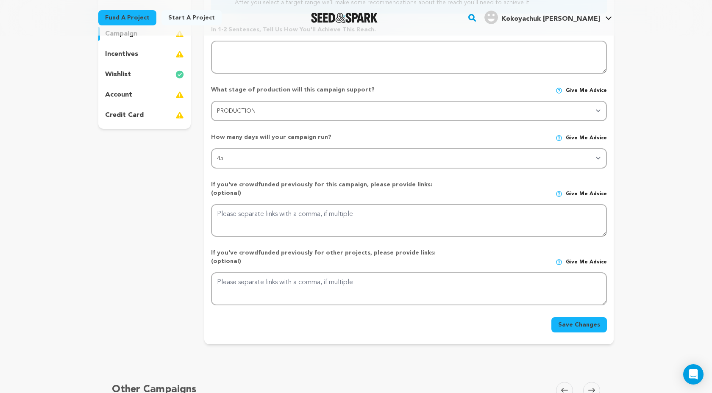
click at [184, 192] on div "project story team social media video & images campaign incentives wishlist" at bounding box center [144, 132] width 92 height 426
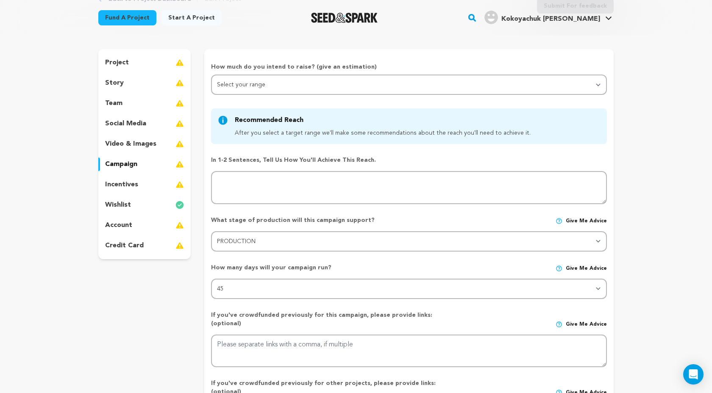
scroll to position [62, 0]
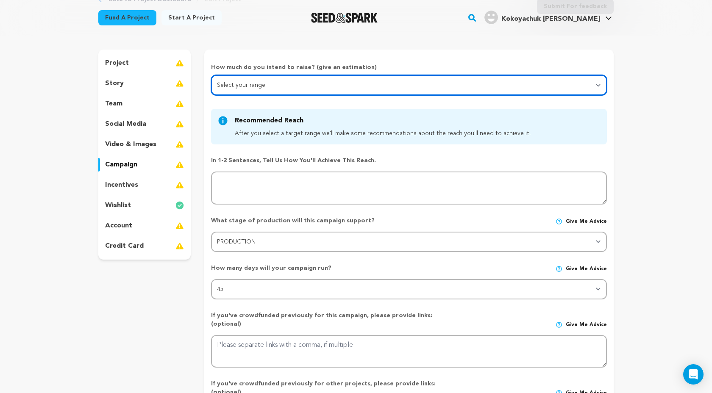
click at [280, 86] on select "Select your range Less than $10k 10k - $14k 15k - $24k 25k - $49k 50k or more" at bounding box center [409, 85] width 396 height 20
select select "1"
click select "Select your range Less than $10k 10k - $14k 15k - $24k 25k - $49k 50k or more"
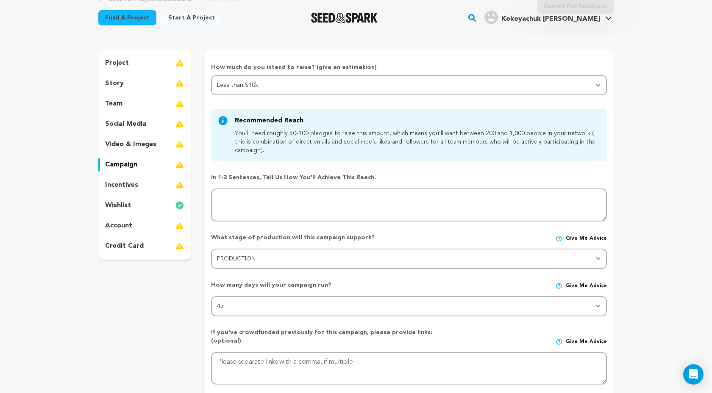
click p "How much do you intend to raise? (give an estimation)"
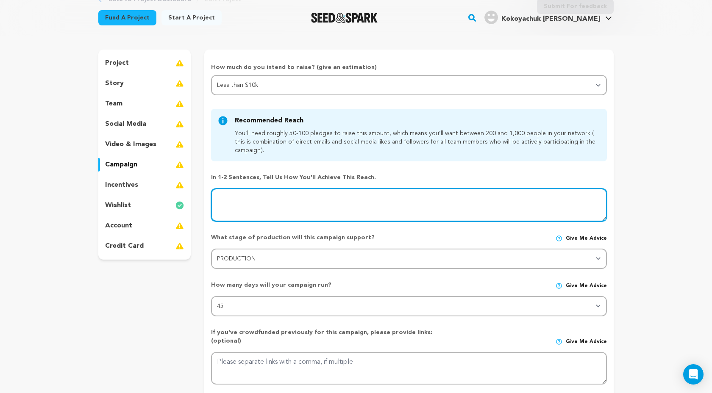
click textarea
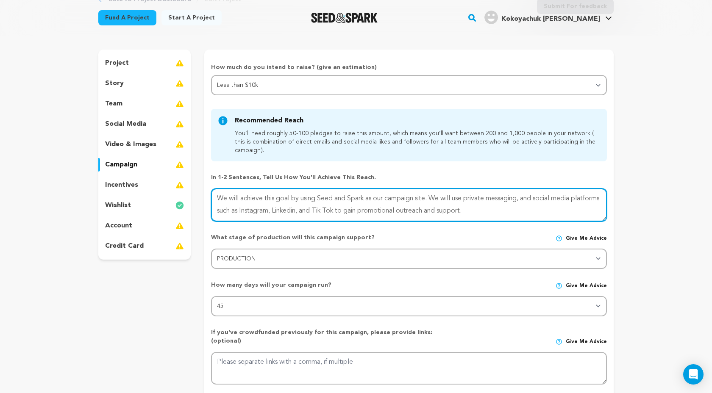
type textarea "We will achieve this goal by using Seed and Spark as our campaign site. We will…"
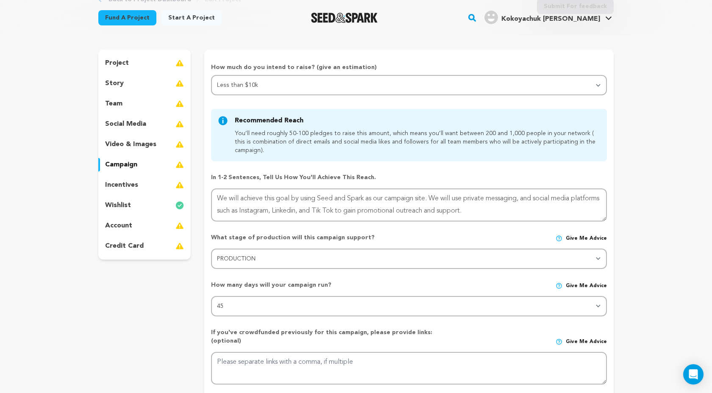
click div "Back to Project Dashboard Edit Project Submit For feedback Submit For feedback …"
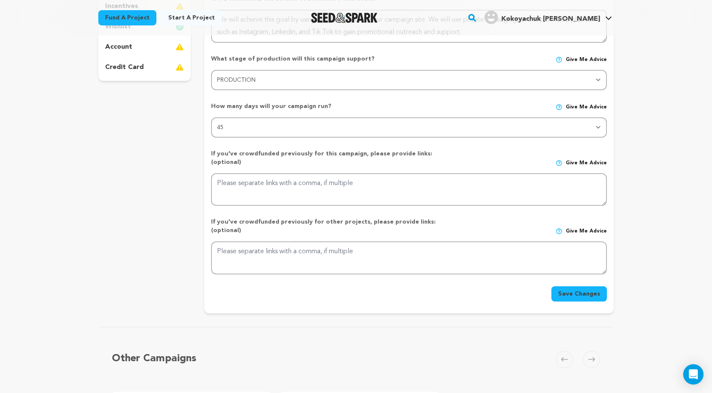
scroll to position [242, 0]
click button "Save Changes"
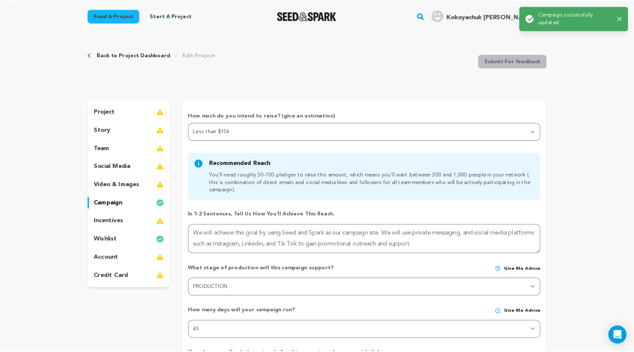
scroll to position [0, 0]
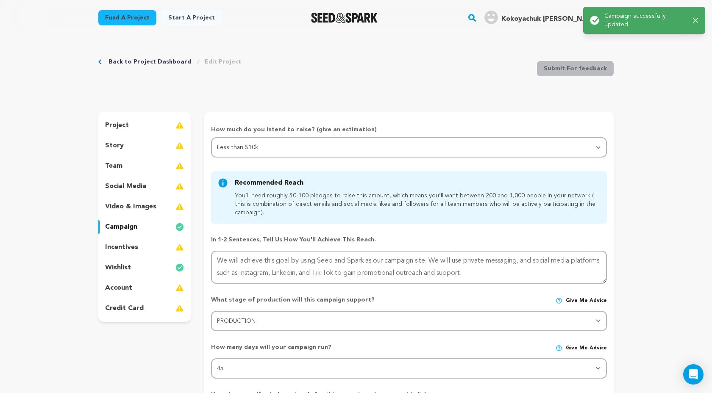
click p "incentives"
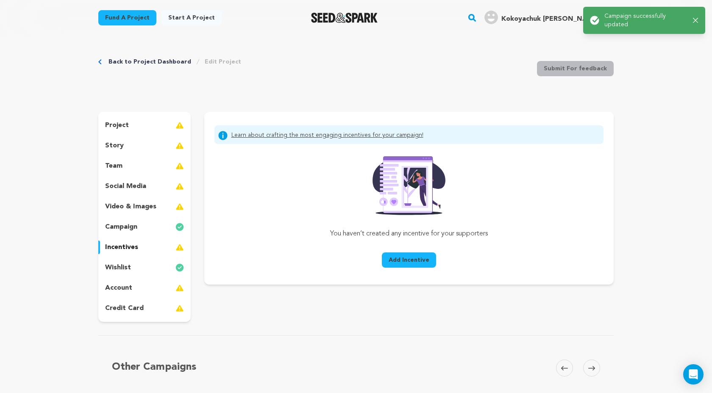
click div "social media"
